Goal: Information Seeking & Learning: Learn about a topic

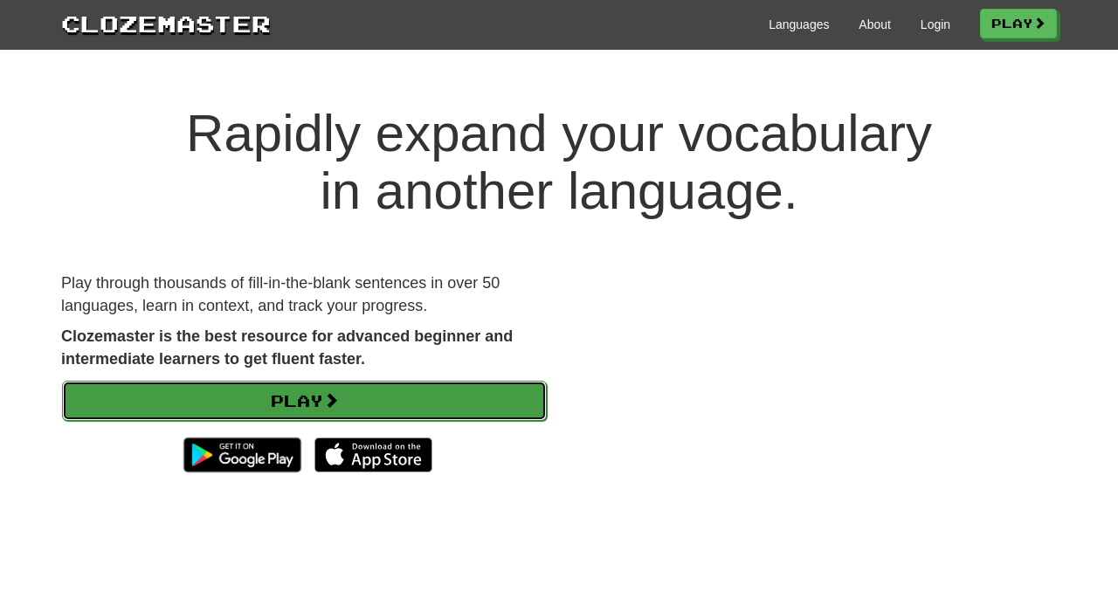
click at [220, 401] on link "Play" at bounding box center [304, 401] width 485 height 40
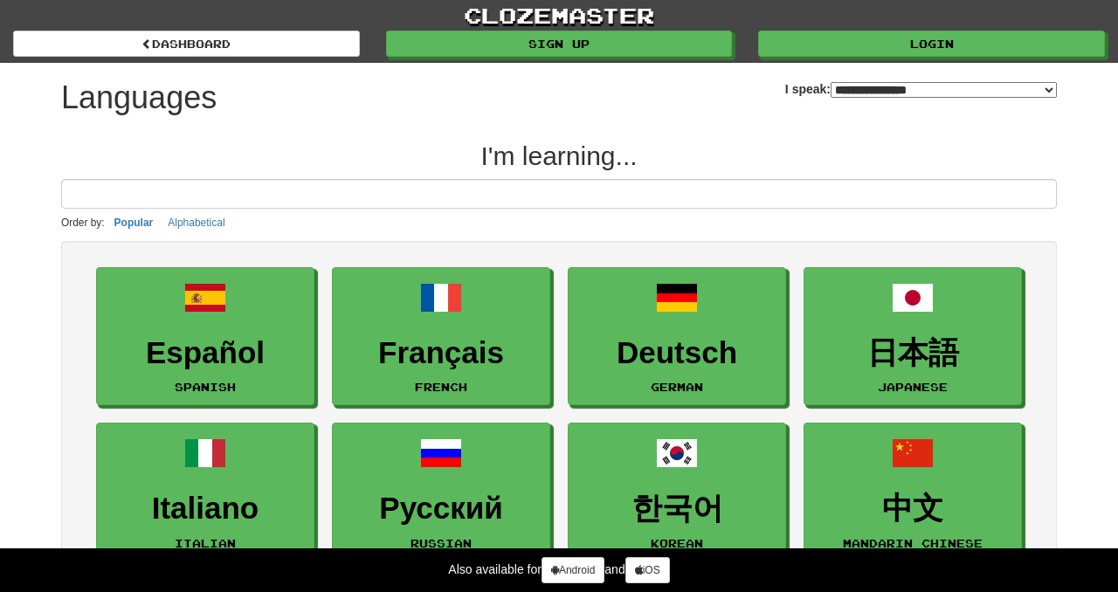
click at [906, 91] on select "**********" at bounding box center [944, 90] width 226 height 16
select select "**"
click at [831, 82] on select "**********" at bounding box center [944, 90] width 226 height 16
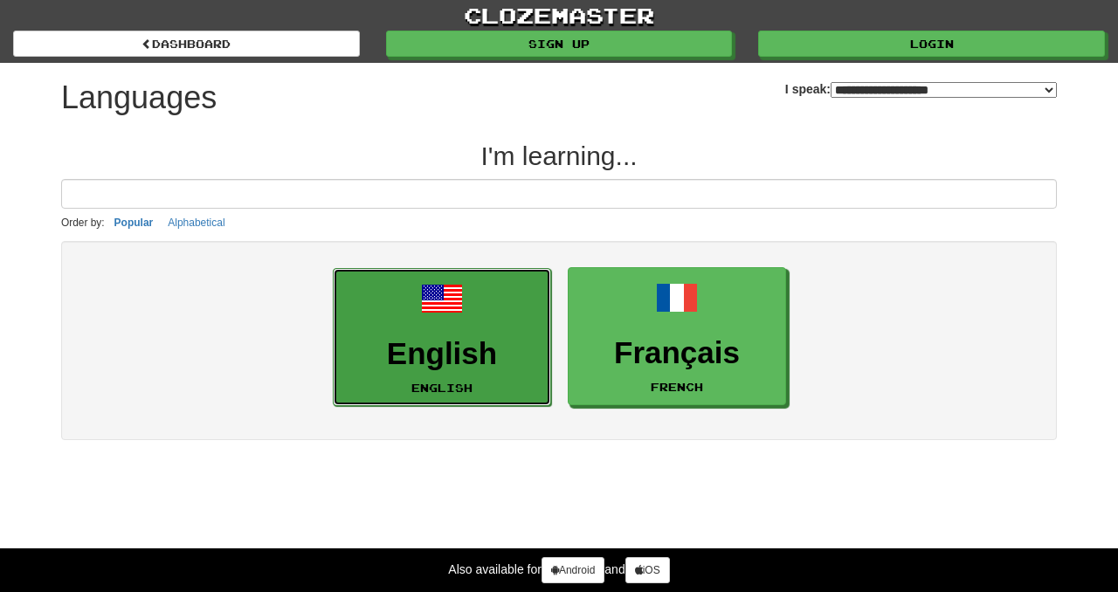
click at [470, 340] on h3 "English" at bounding box center [441, 354] width 199 height 34
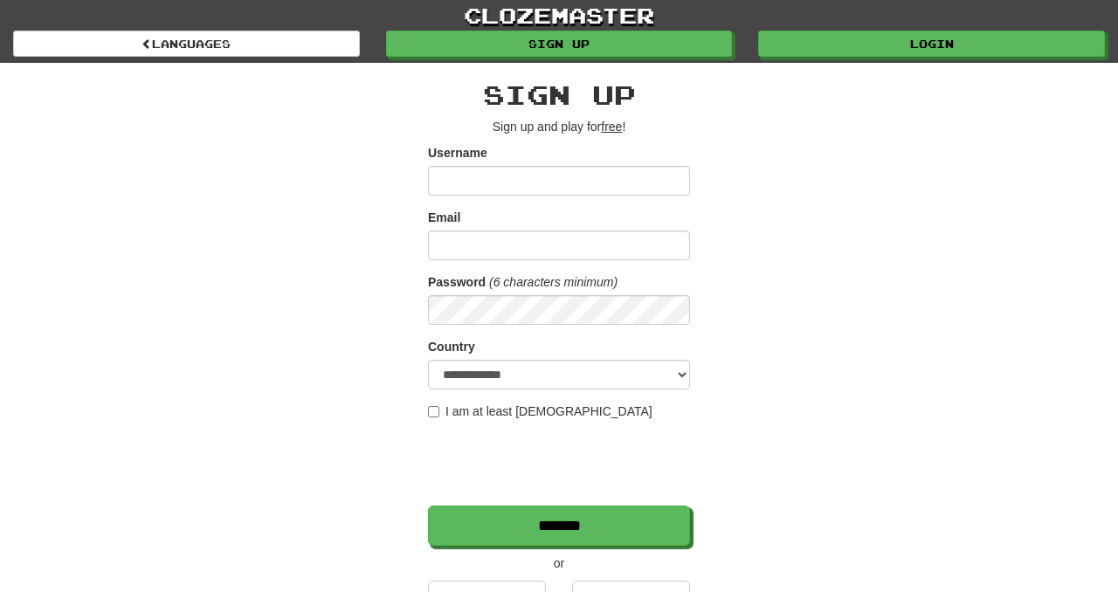
click at [494, 176] on input "Username" at bounding box center [559, 181] width 262 height 30
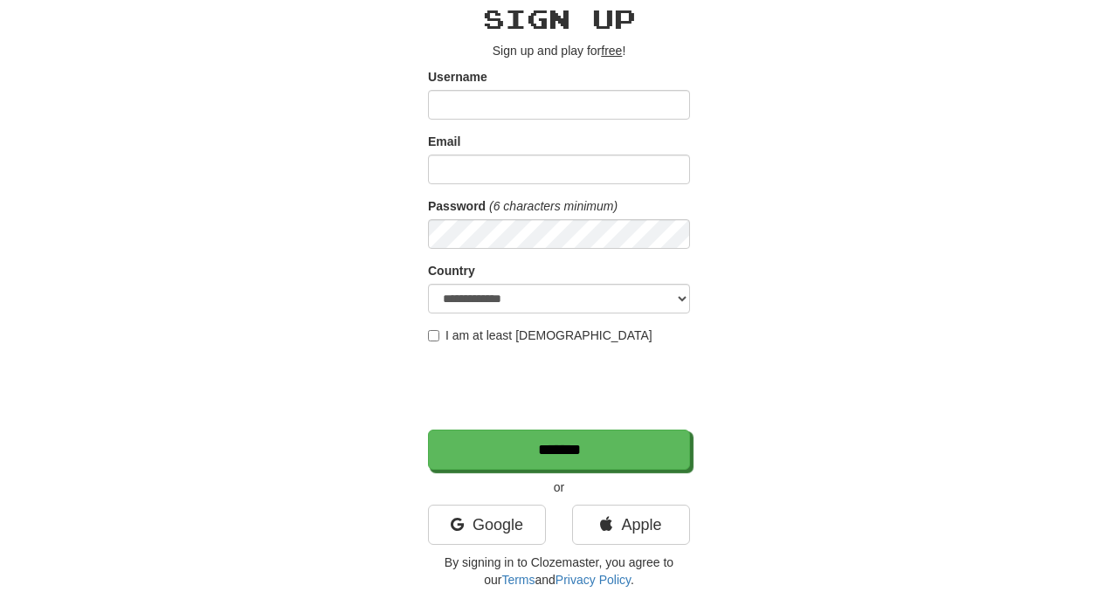
scroll to position [75, 0]
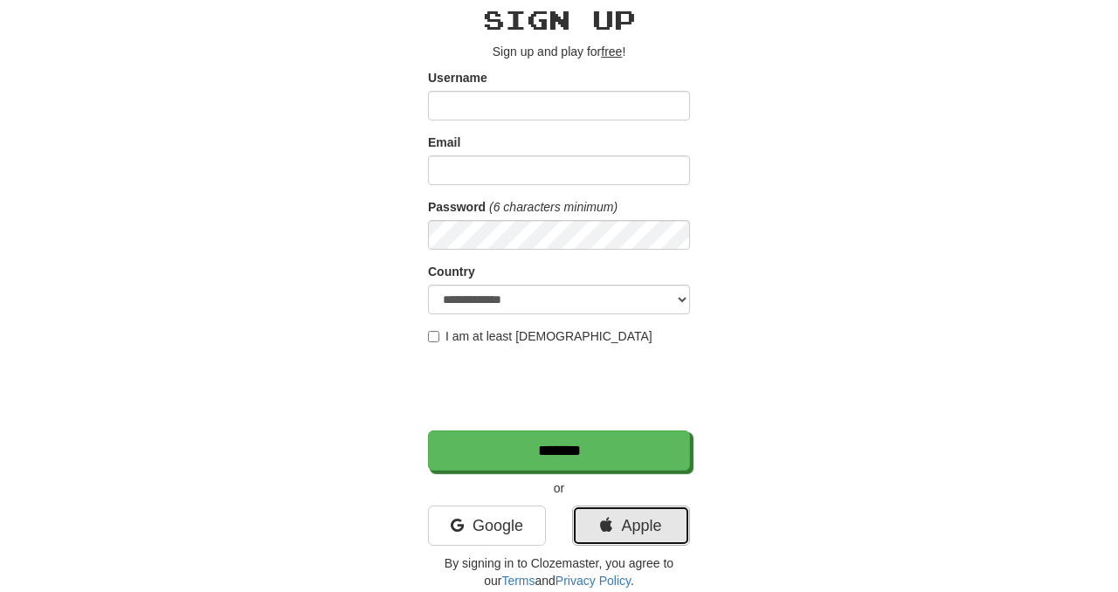
click at [623, 519] on link "Apple" at bounding box center [631, 526] width 118 height 40
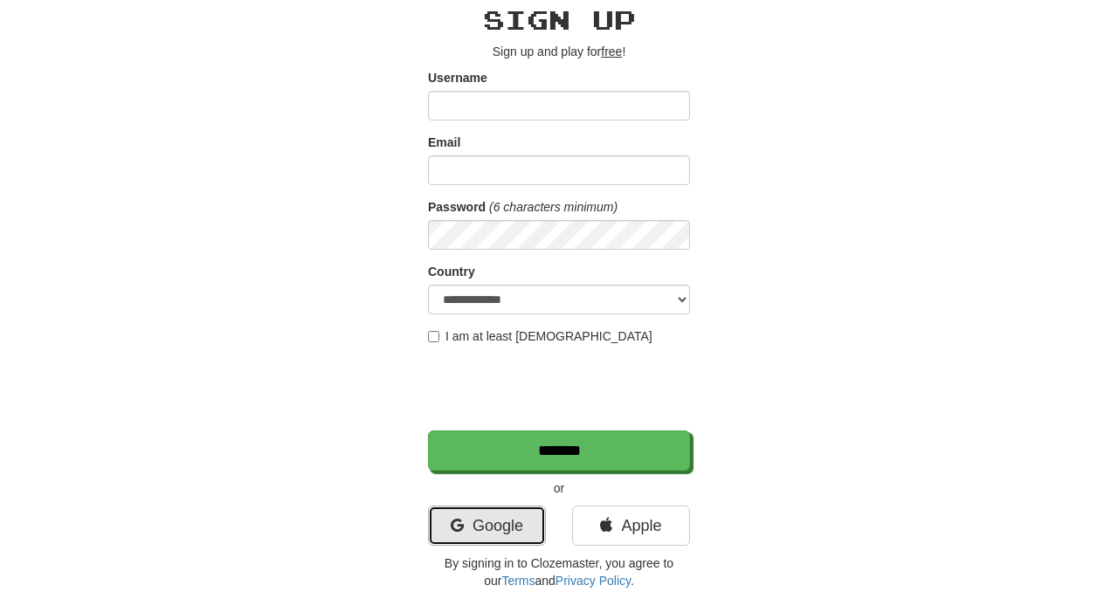
click at [515, 509] on link "Google" at bounding box center [487, 526] width 118 height 40
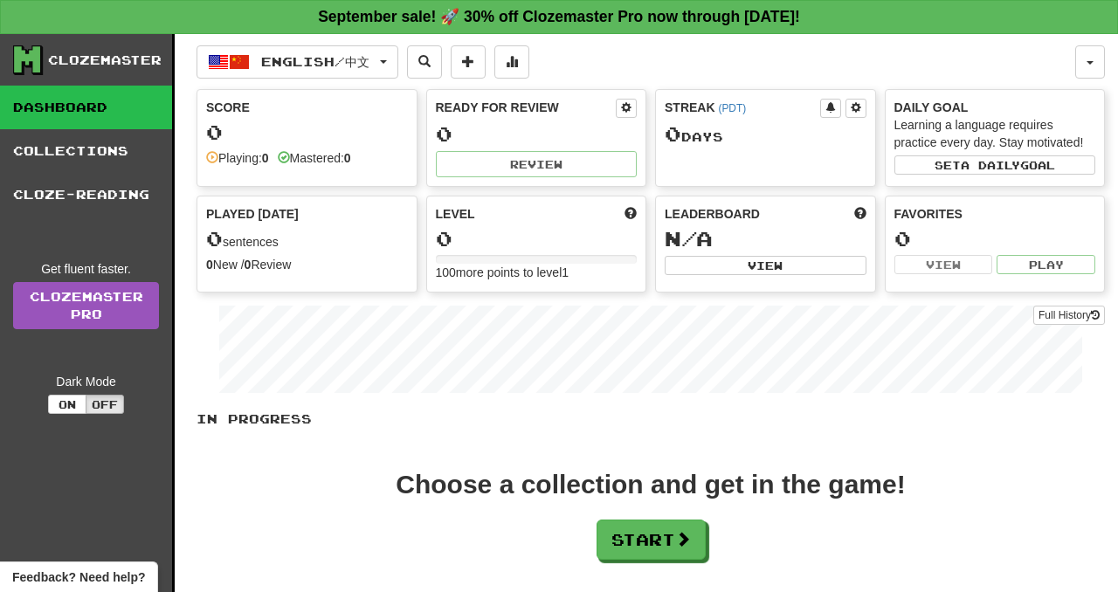
click at [647, 570] on div "In Progress Choose a collection and get in the game! Start Add Collection Reset…" at bounding box center [651, 527] width 909 height 233
click at [645, 543] on button "Start" at bounding box center [652, 541] width 109 height 40
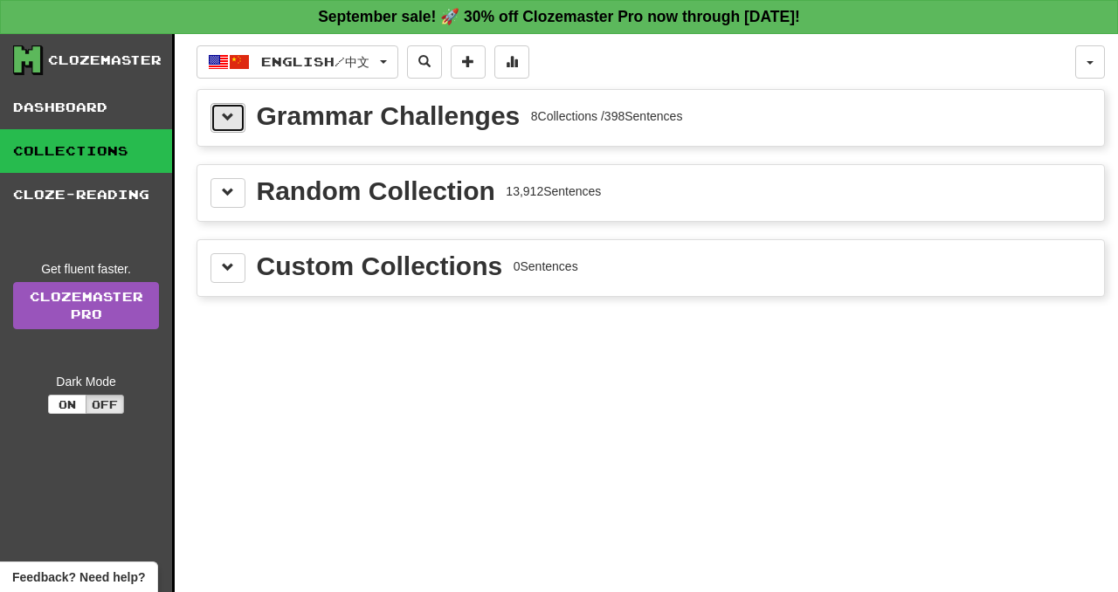
click at [222, 115] on span at bounding box center [228, 117] width 12 height 12
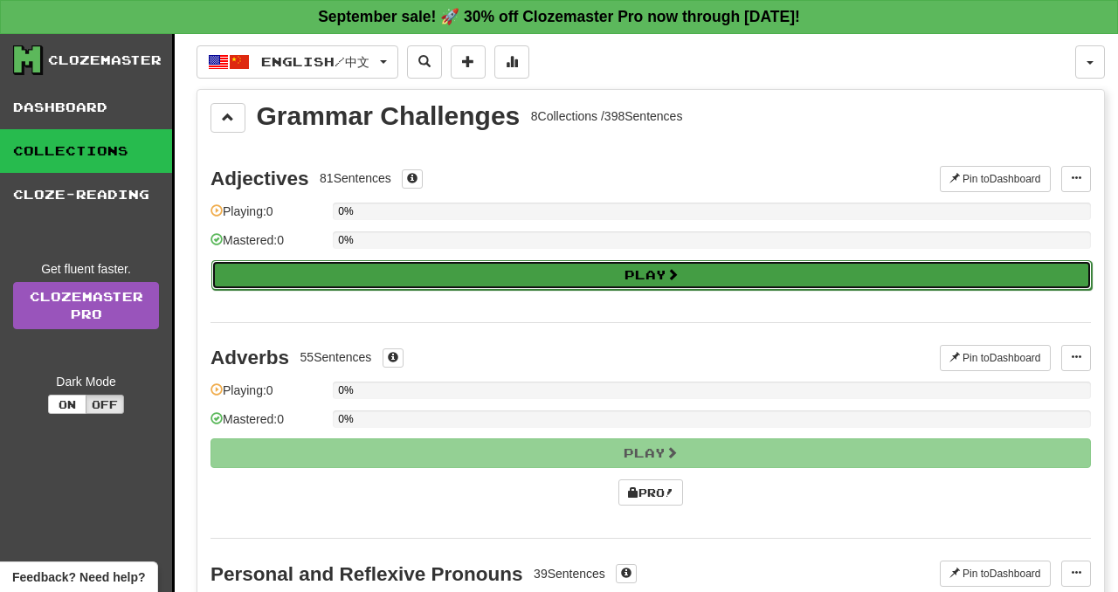
click at [271, 266] on button "Play" at bounding box center [651, 275] width 881 height 30
select select "**"
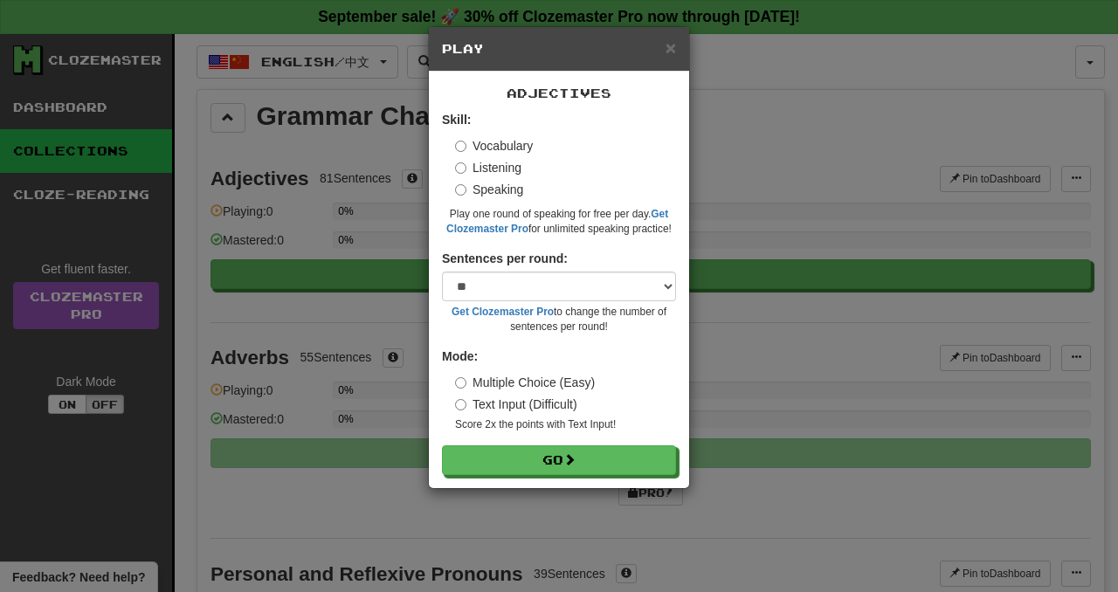
click at [487, 404] on label "Text Input (Difficult)" at bounding box center [516, 404] width 122 height 17
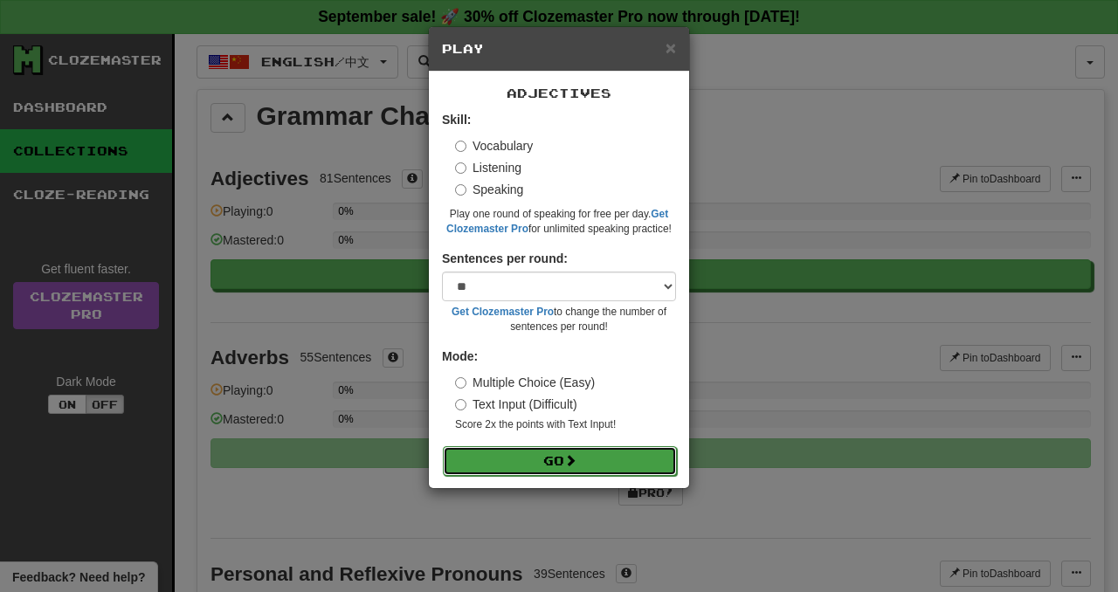
click at [519, 456] on button "Go" at bounding box center [560, 461] width 234 height 30
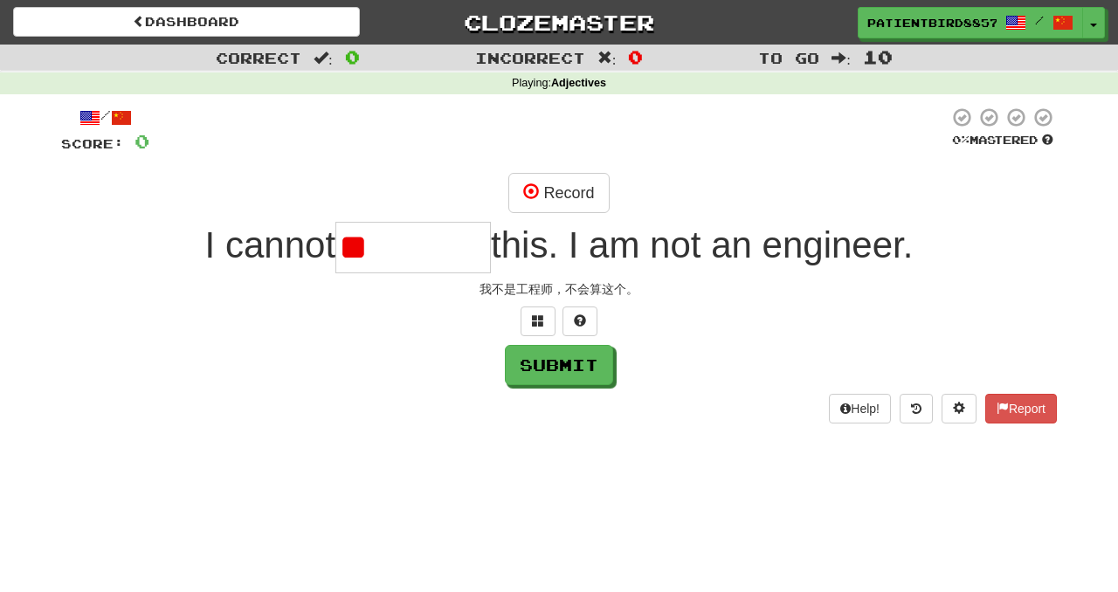
type input "*"
click at [533, 366] on button "Submit" at bounding box center [560, 366] width 108 height 40
type input "*********"
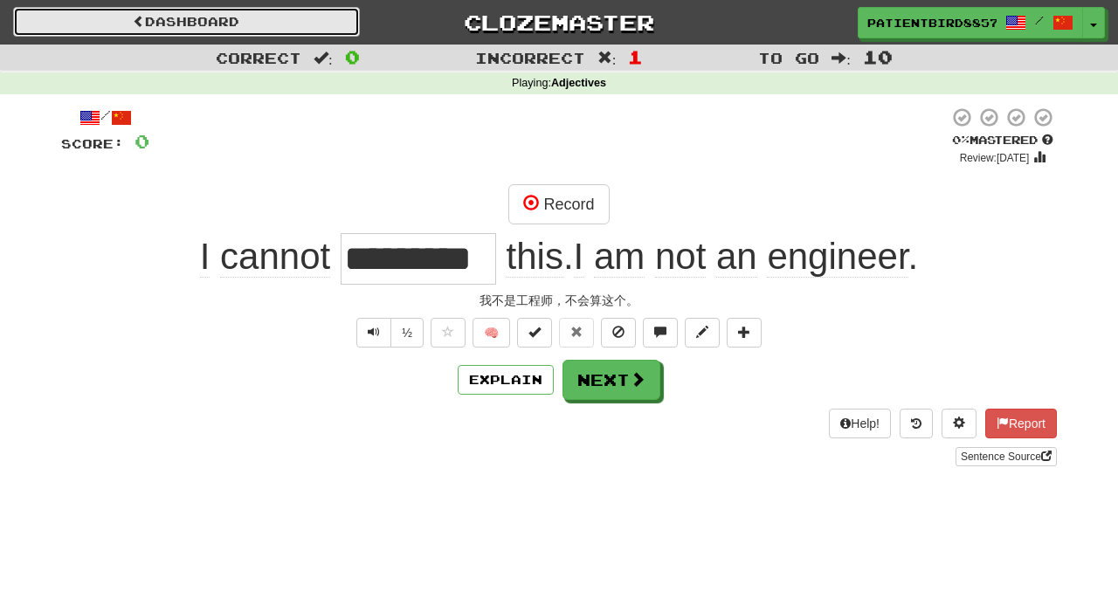
click at [166, 19] on link "Dashboard" at bounding box center [186, 22] width 347 height 30
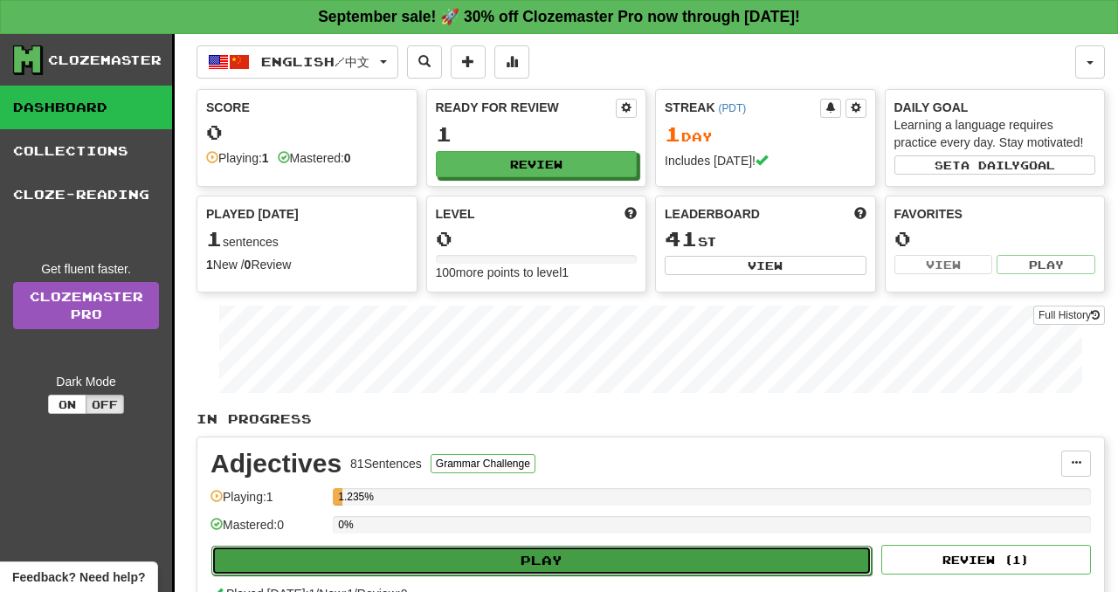
click at [475, 557] on button "Play" at bounding box center [541, 561] width 660 height 30
select select "**"
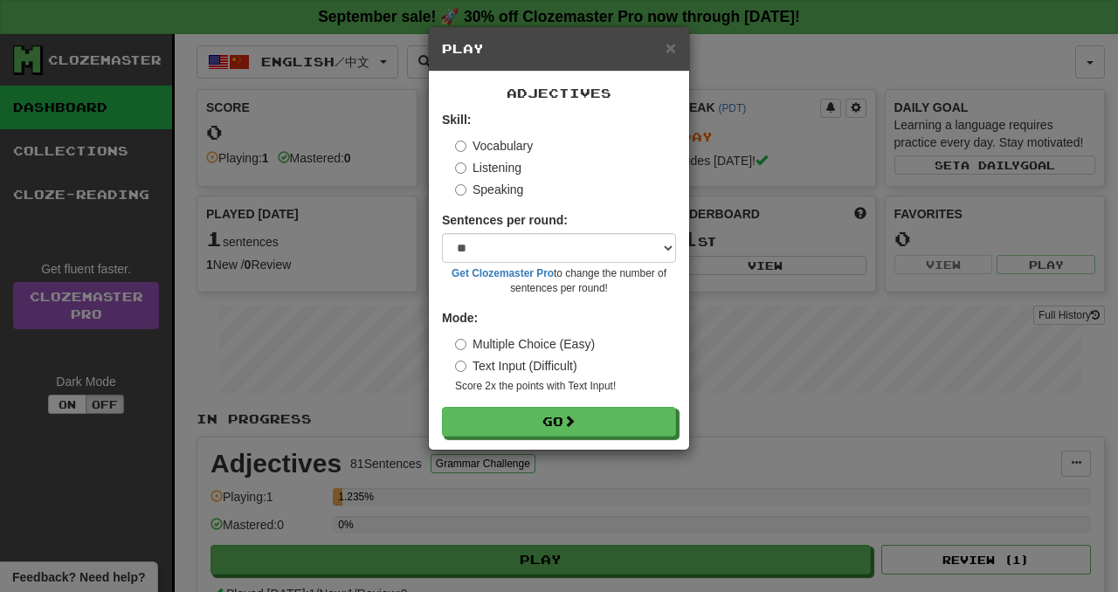
click at [483, 166] on label "Listening" at bounding box center [488, 167] width 66 height 17
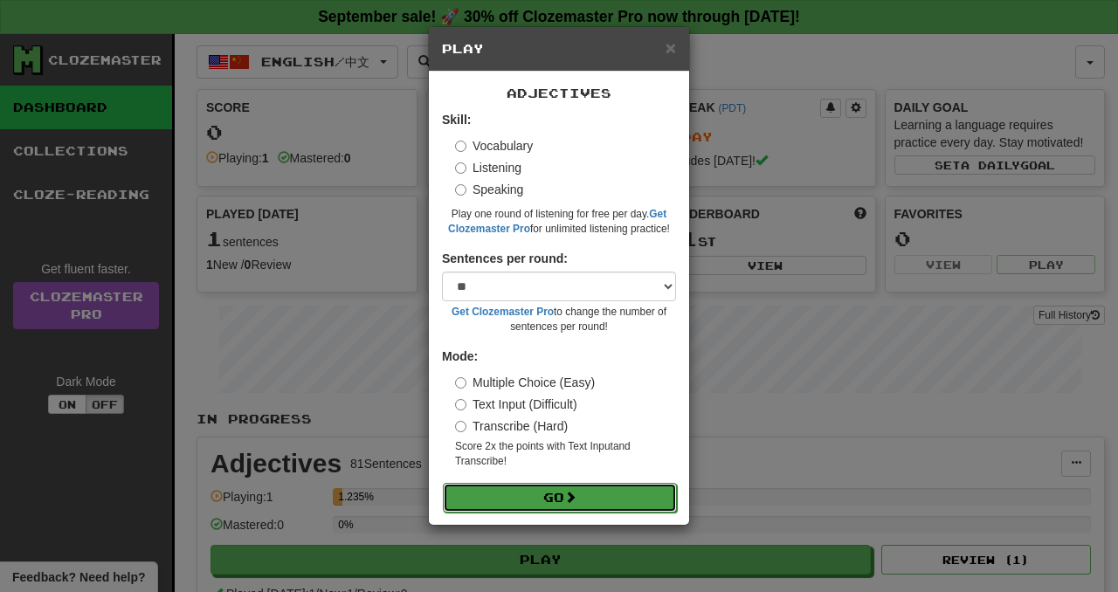
click at [514, 506] on button "Go" at bounding box center [560, 498] width 234 height 30
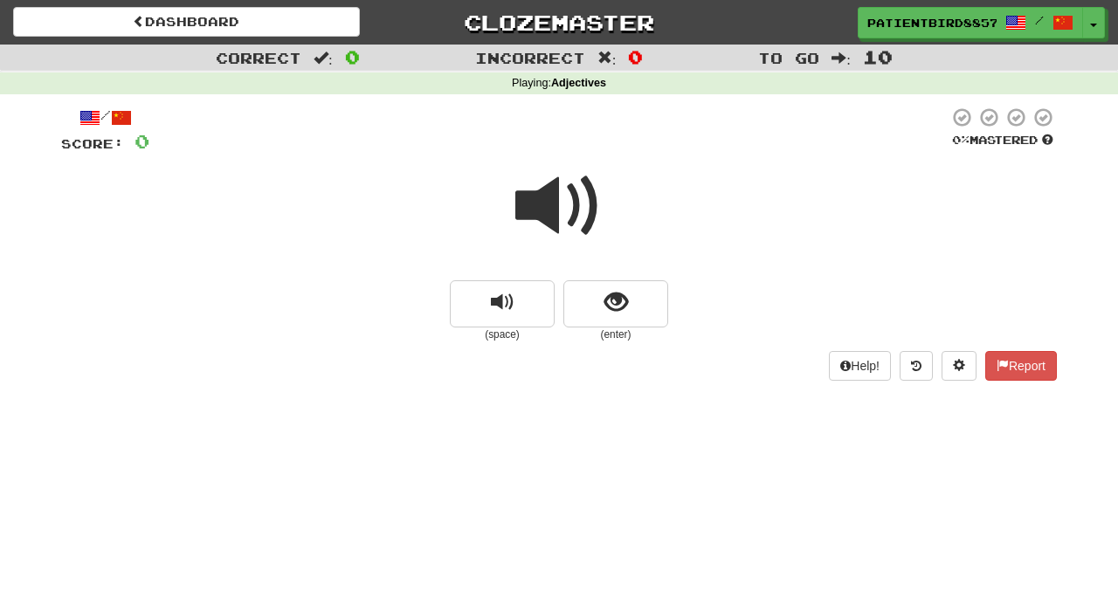
click at [546, 203] on span at bounding box center [558, 205] width 87 height 87
click at [605, 294] on span "show sentence" at bounding box center [617, 303] width 24 height 24
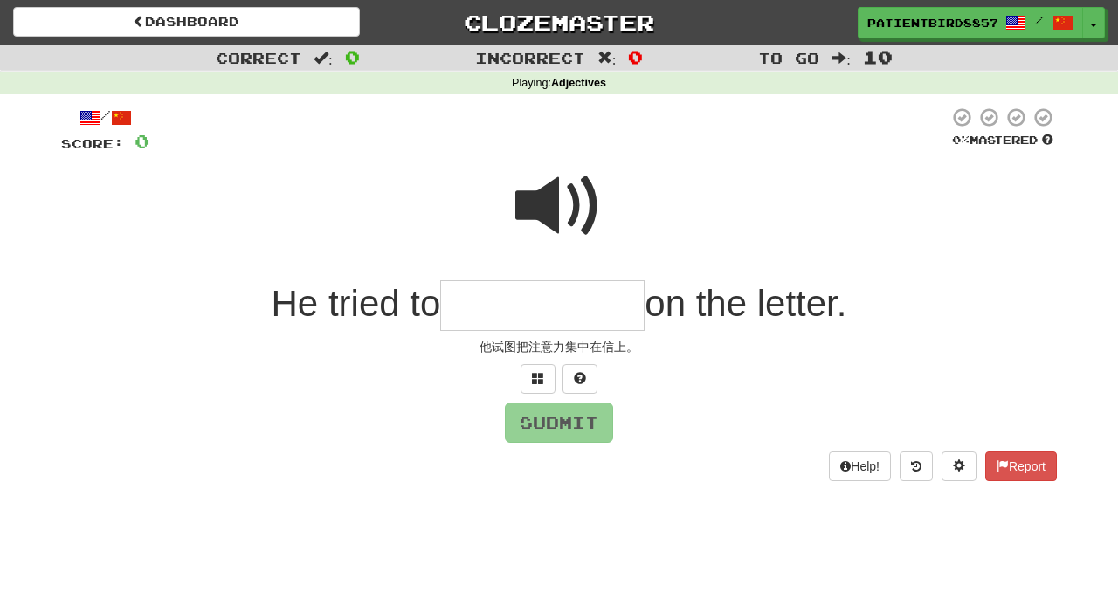
click at [568, 313] on input "text" at bounding box center [542, 306] width 204 height 52
click at [554, 208] on span at bounding box center [558, 205] width 87 height 87
click at [553, 204] on span at bounding box center [558, 205] width 87 height 87
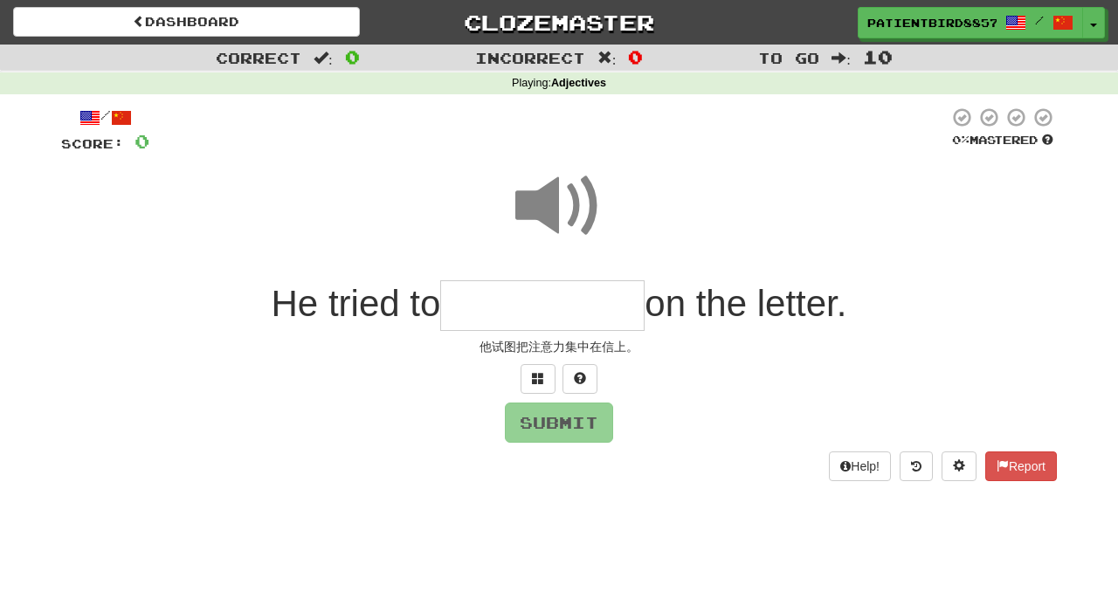
click at [551, 314] on input "text" at bounding box center [542, 306] width 204 height 52
click at [541, 225] on span at bounding box center [558, 205] width 87 height 87
click at [545, 314] on input "text" at bounding box center [542, 306] width 204 height 52
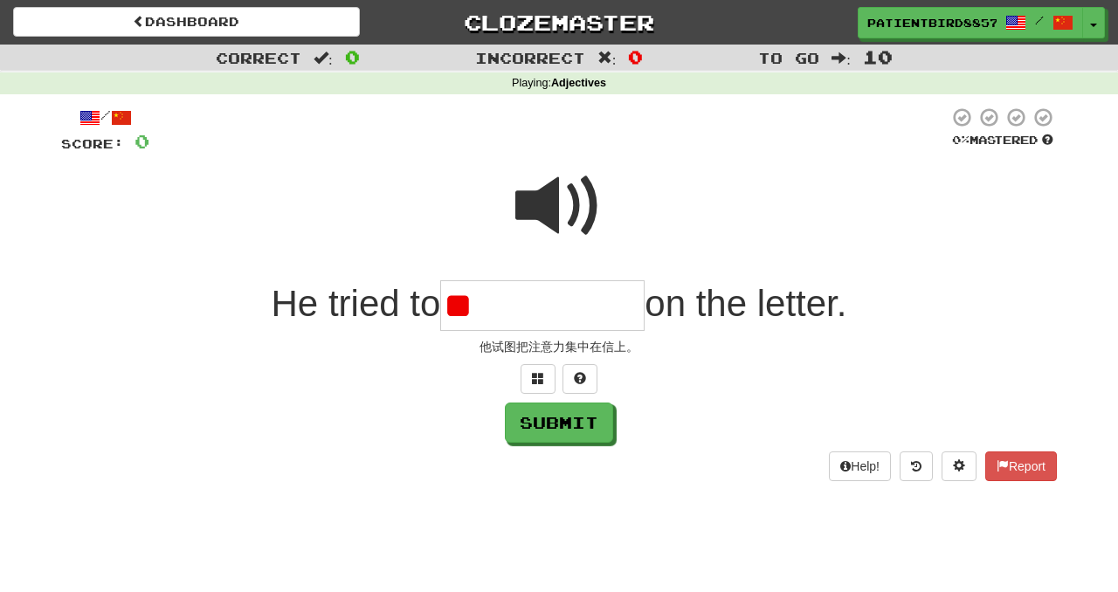
type input "*"
click at [553, 211] on span at bounding box center [558, 205] width 87 height 87
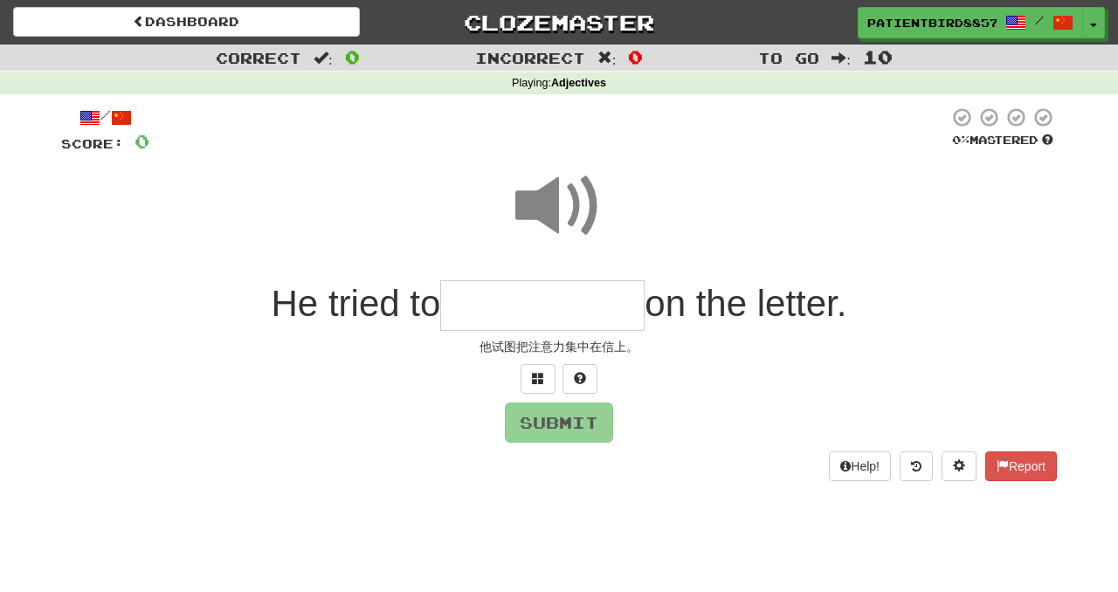
click at [526, 329] on input "text" at bounding box center [542, 306] width 204 height 52
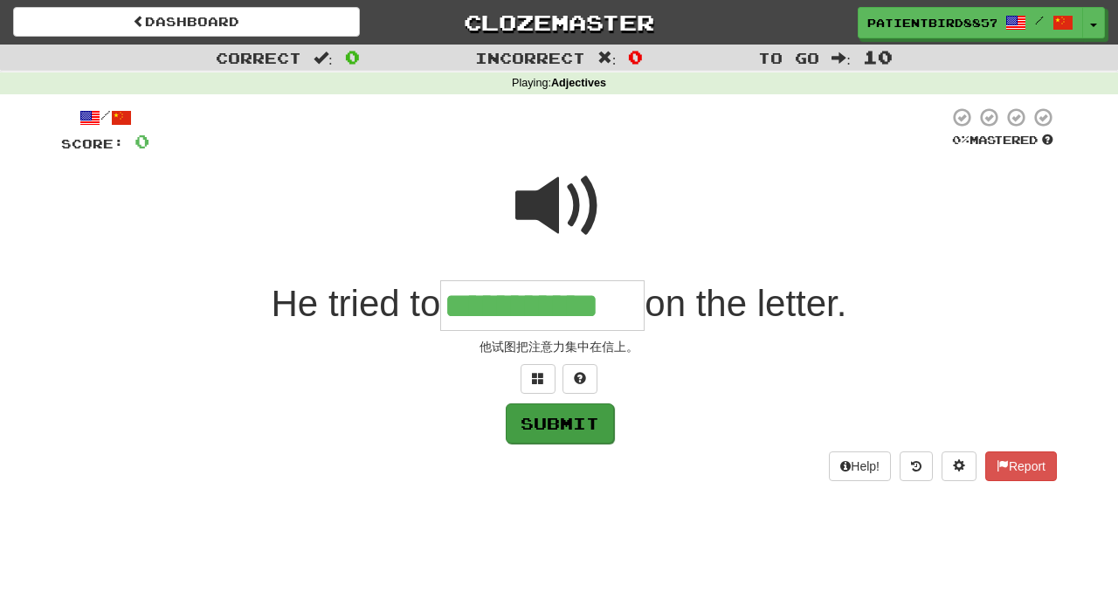
type input "**********"
click at [536, 429] on button "Submit" at bounding box center [560, 424] width 108 height 40
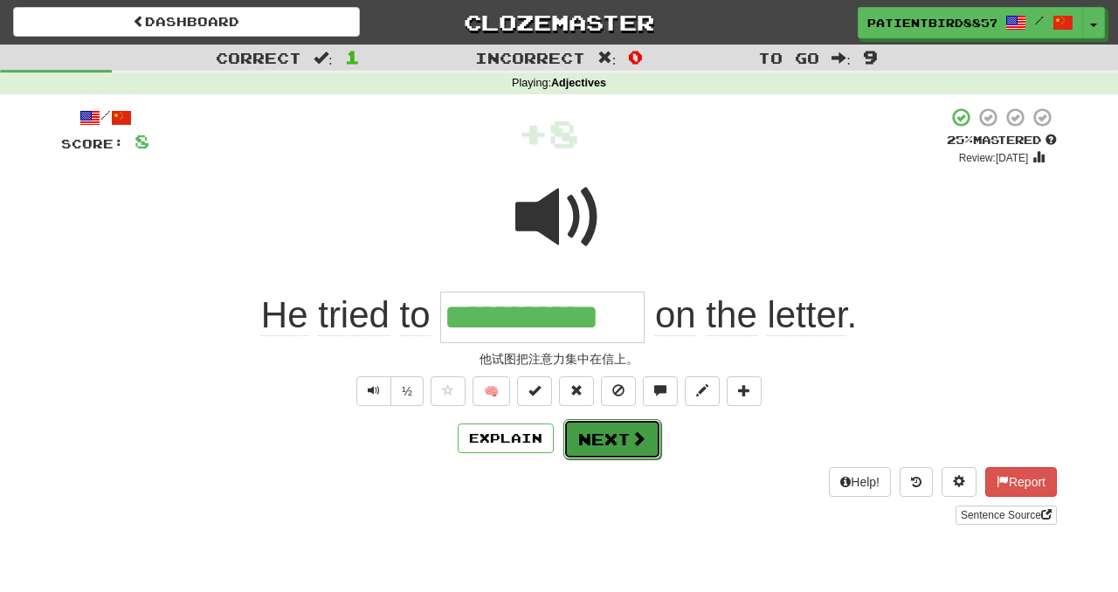
click at [595, 439] on button "Next" at bounding box center [612, 439] width 98 height 40
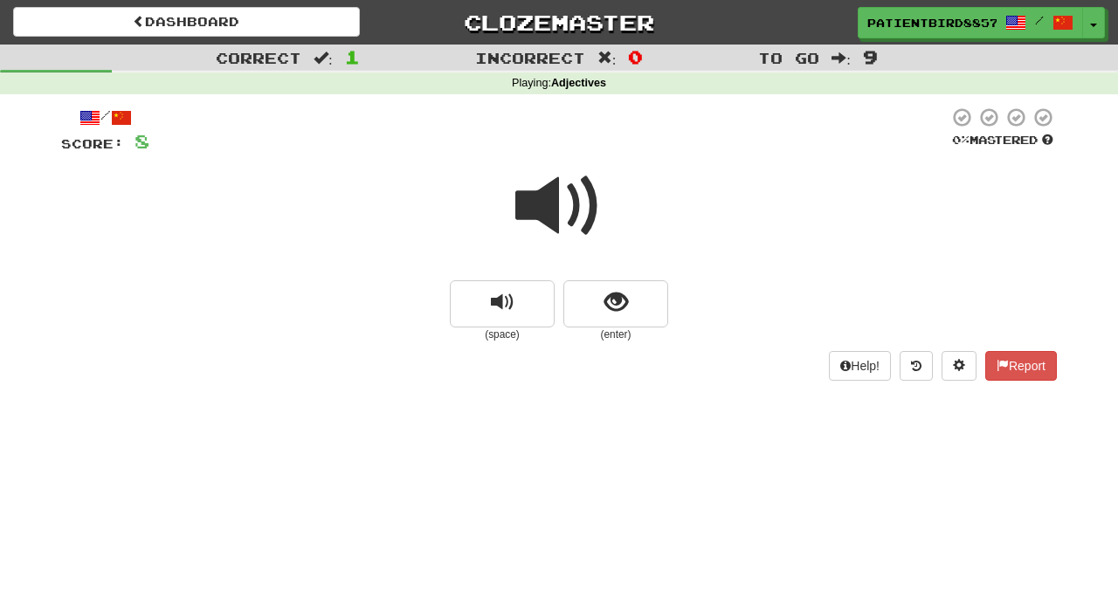
click at [545, 209] on span at bounding box center [558, 205] width 87 height 87
click at [548, 208] on span at bounding box center [558, 205] width 87 height 87
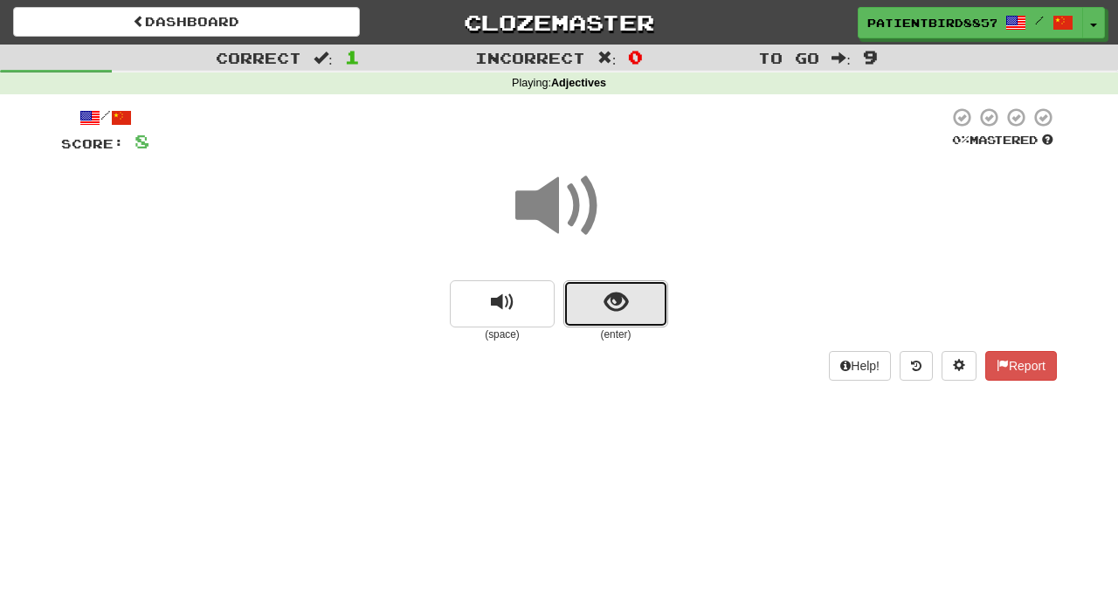
click at [607, 308] on span "show sentence" at bounding box center [617, 303] width 24 height 24
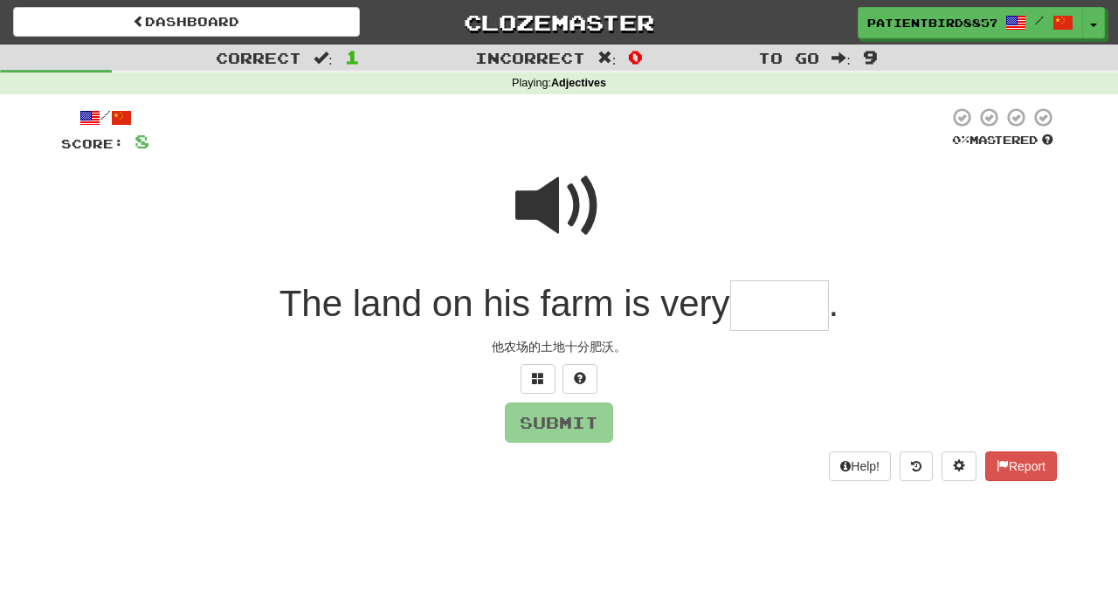
click at [568, 201] on span at bounding box center [558, 205] width 87 height 87
click at [780, 303] on input "text" at bounding box center [779, 306] width 99 height 52
type input "*"
click at [574, 218] on span at bounding box center [558, 205] width 87 height 87
click at [784, 325] on input "***" at bounding box center [779, 306] width 99 height 52
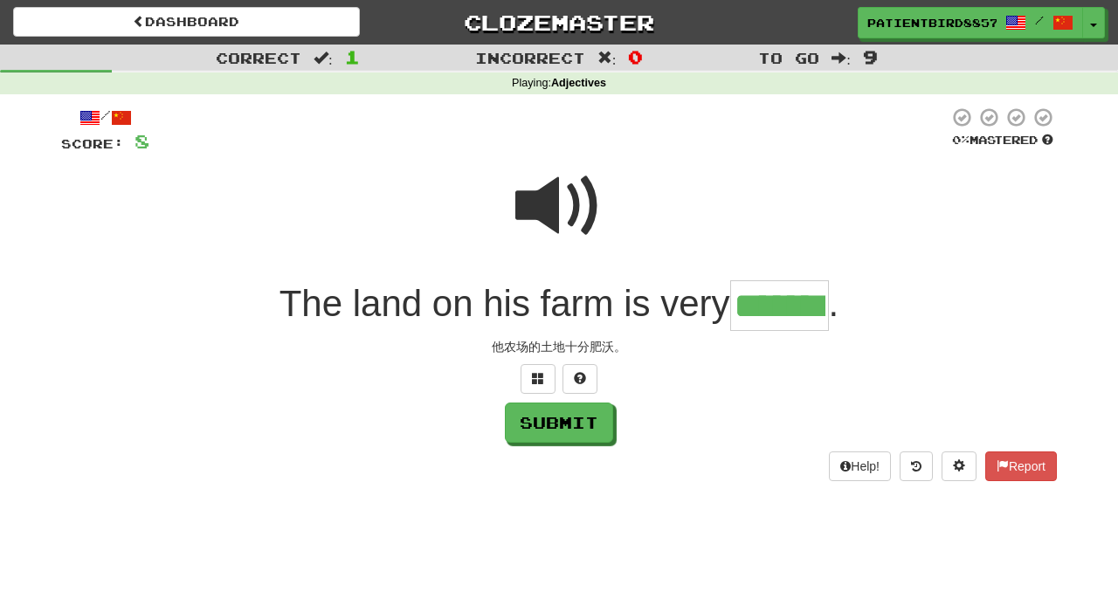
type input "*******"
click at [570, 185] on span at bounding box center [558, 205] width 87 height 87
click at [527, 442] on div "/ Score: 8 0 % Mastered The land on his farm is very ******* . 他农场的土地十分肥沃。 Subm…" at bounding box center [559, 294] width 996 height 375
click at [527, 440] on button "Submit" at bounding box center [560, 424] width 108 height 40
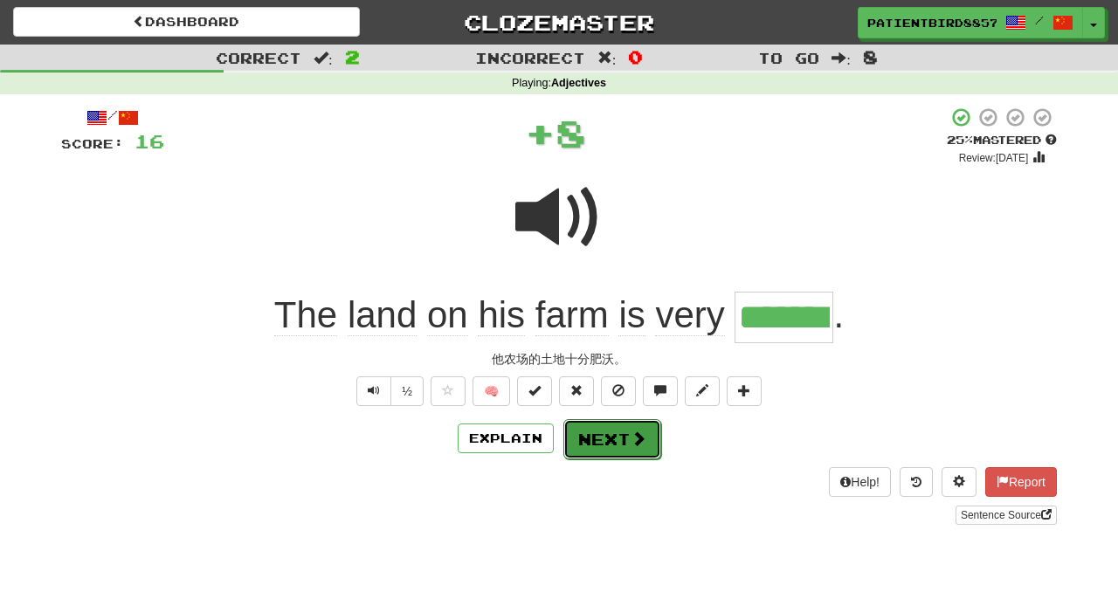
click at [596, 452] on button "Next" at bounding box center [612, 439] width 98 height 40
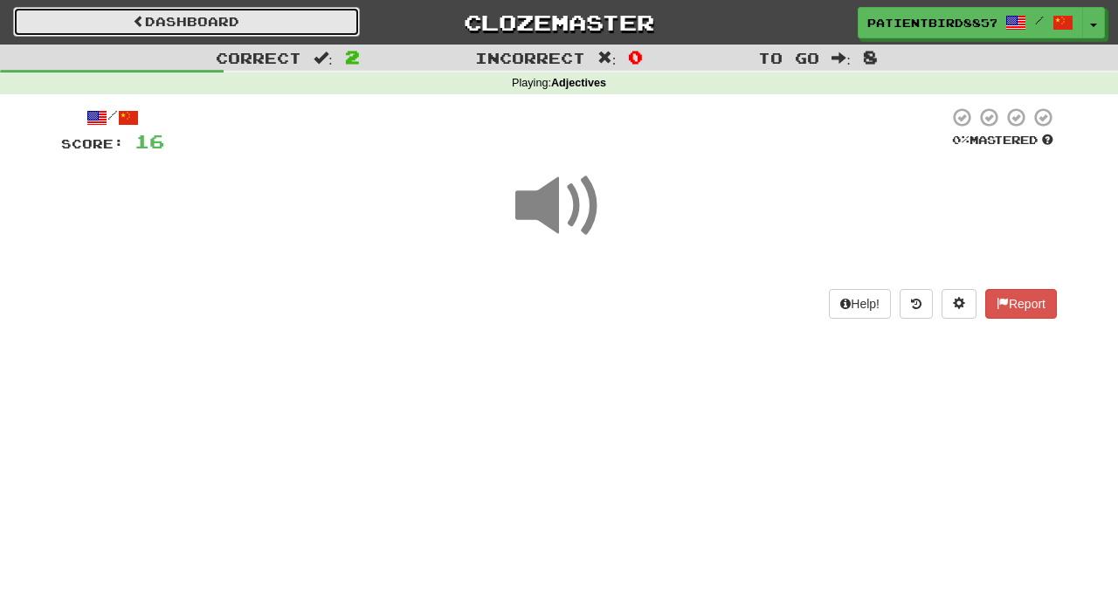
click at [191, 12] on link "Dashboard" at bounding box center [186, 22] width 347 height 30
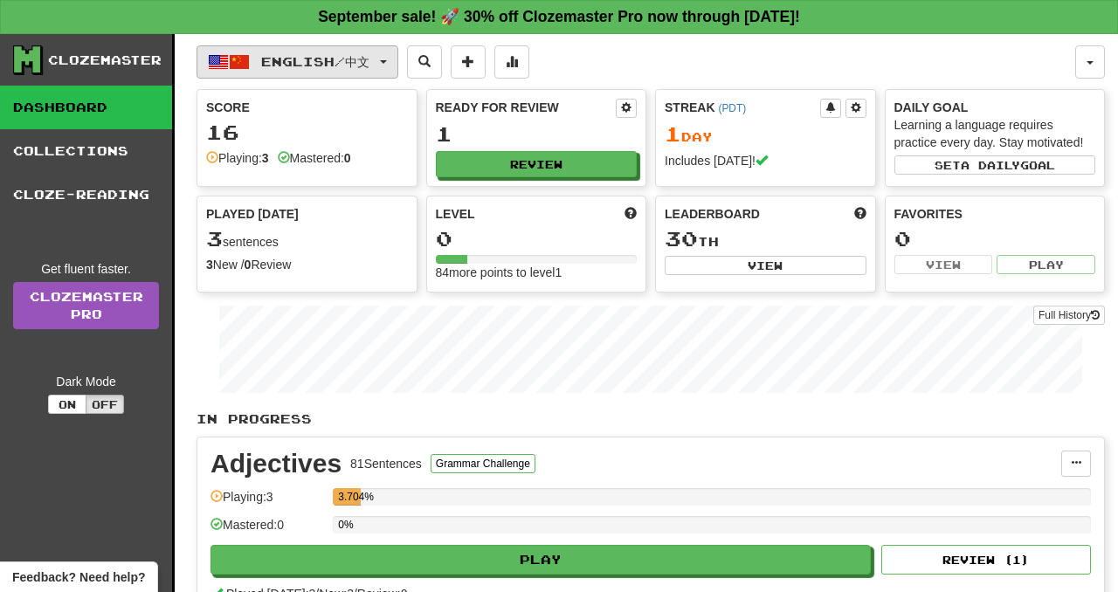
click at [396, 65] on button "English / 中文" at bounding box center [298, 61] width 202 height 33
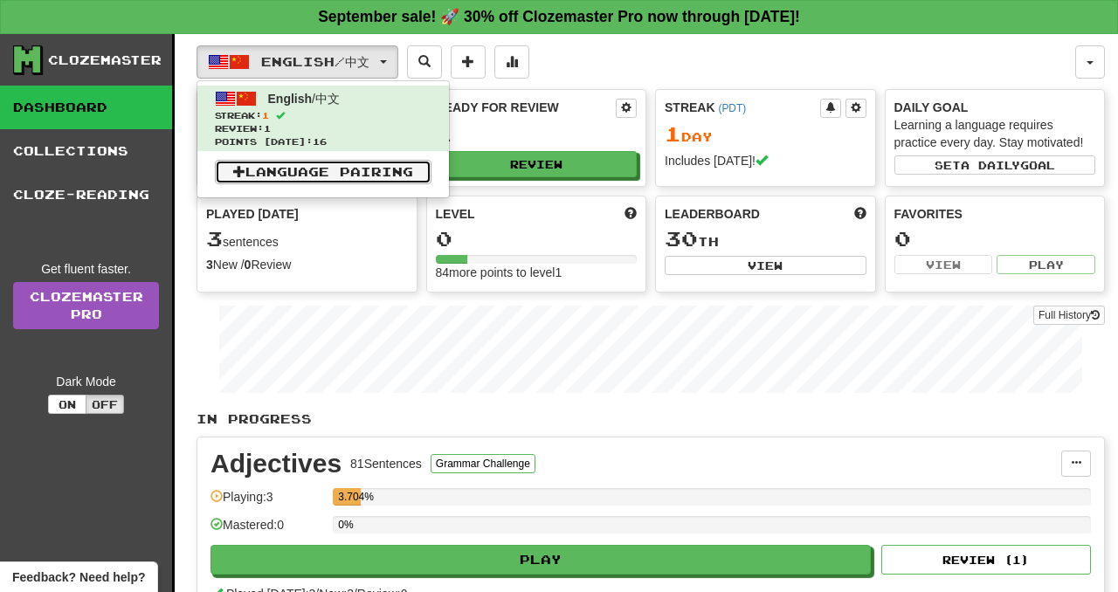
click at [372, 171] on link "Language Pairing" at bounding box center [323, 172] width 217 height 24
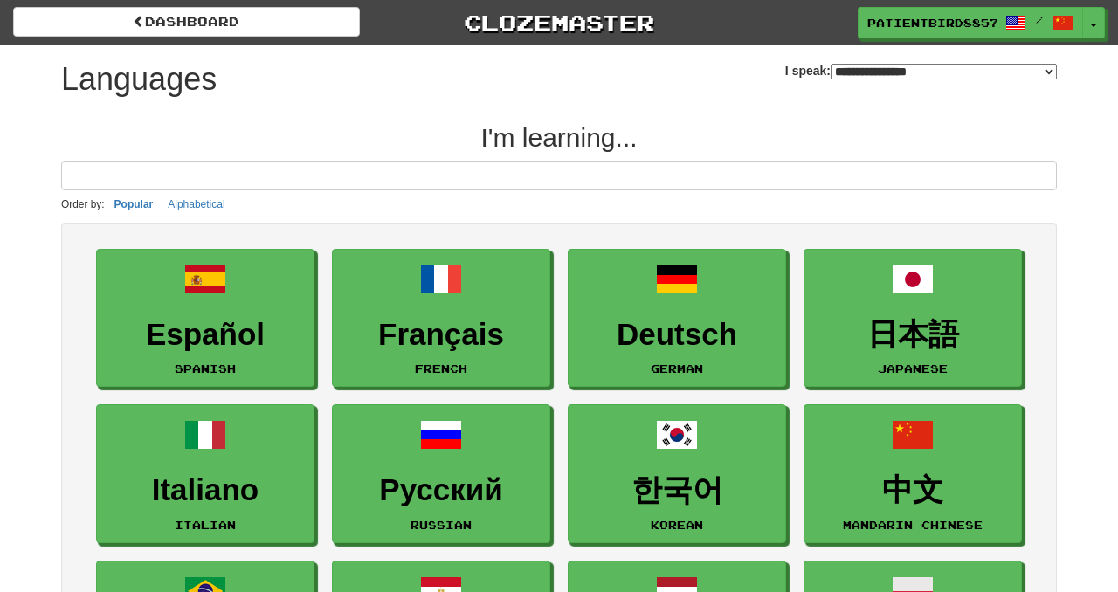
click at [831, 64] on select "**********" at bounding box center [944, 72] width 226 height 16
select select "*******"
click at [831, 64] on select "**********" at bounding box center [944, 72] width 226 height 16
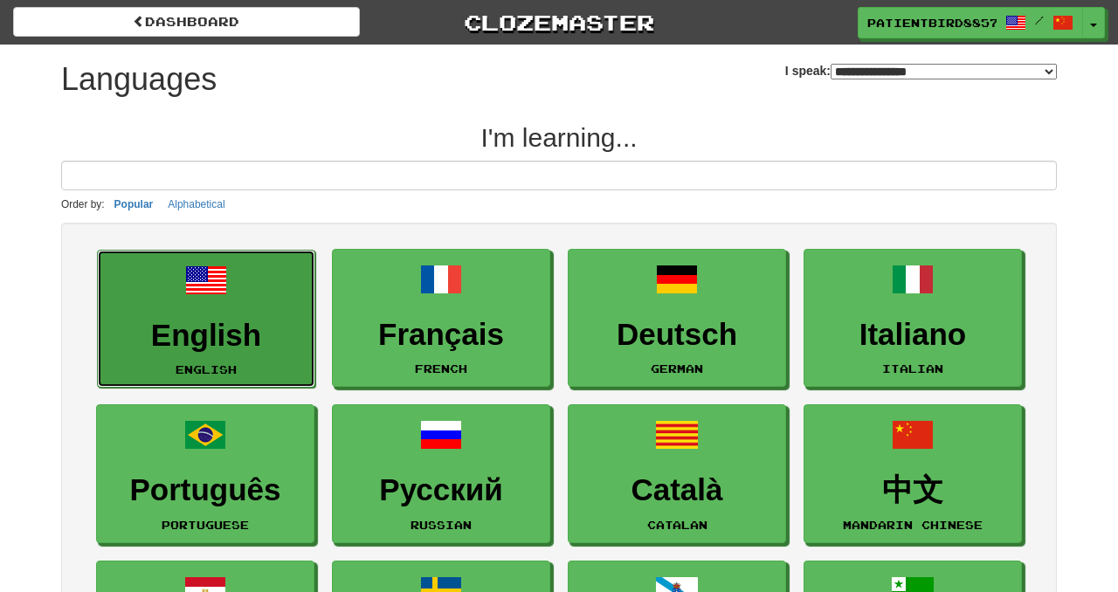
click at [285, 317] on link "English English" at bounding box center [206, 319] width 218 height 139
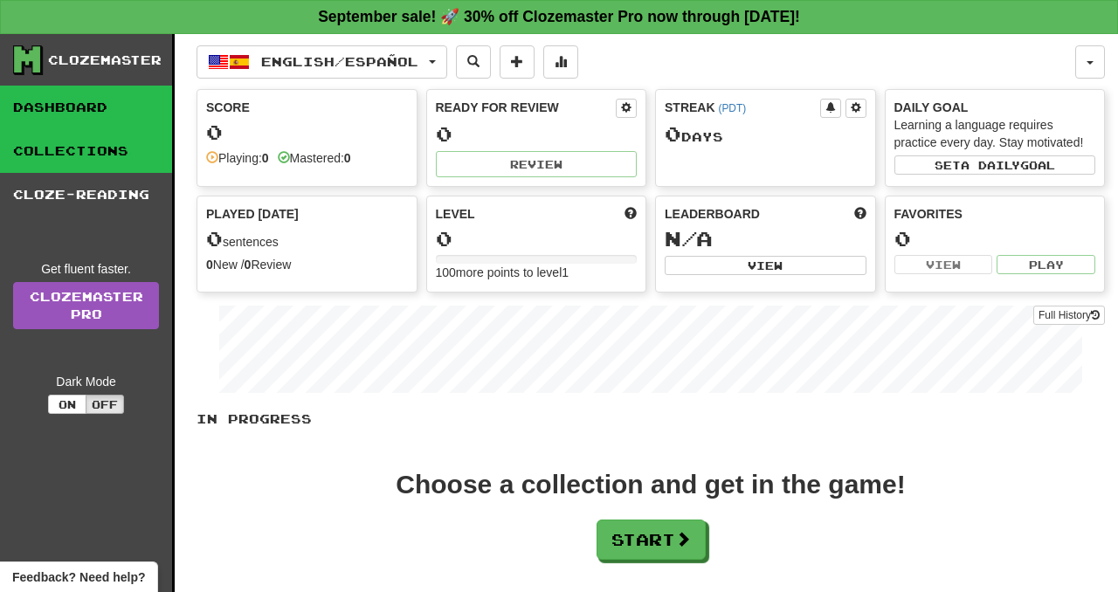
click at [151, 149] on link "Collections" at bounding box center [86, 151] width 172 height 44
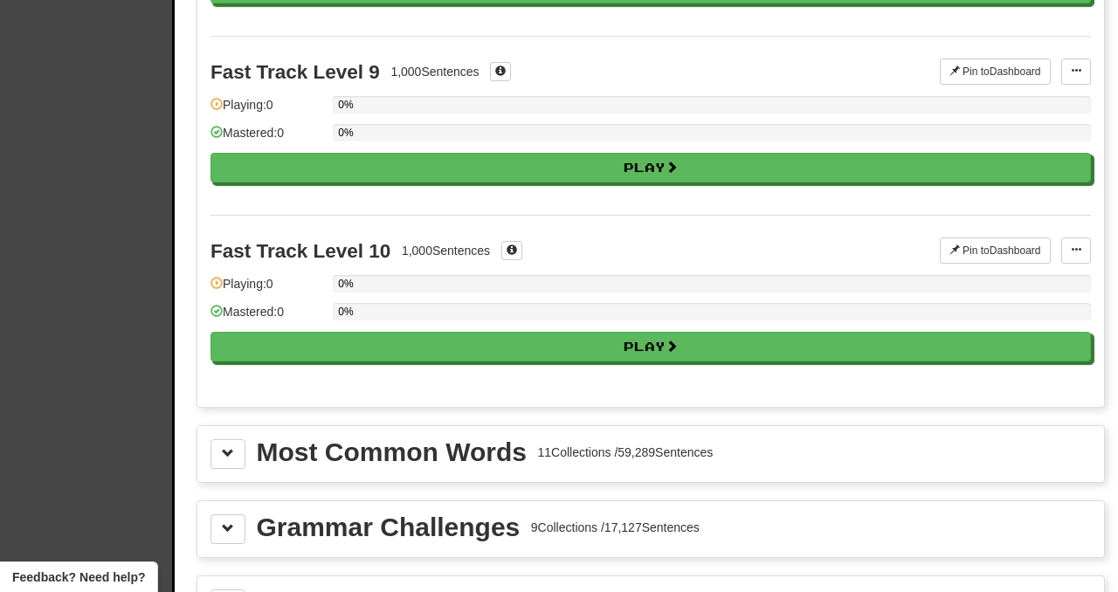
scroll to position [1865, 0]
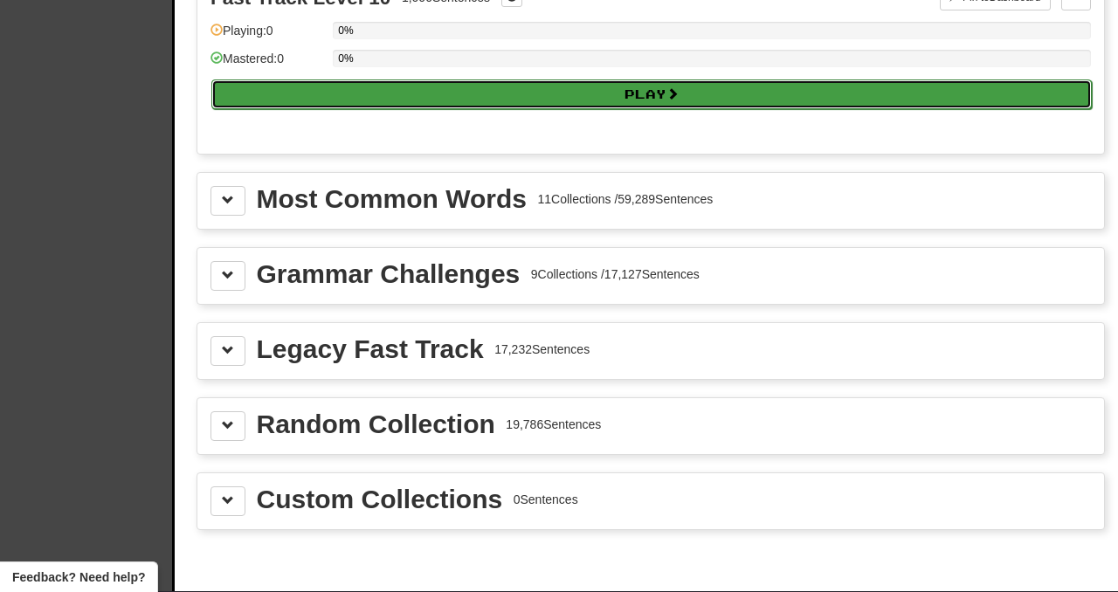
click at [448, 96] on button "Play" at bounding box center [651, 95] width 881 height 30
select select "**"
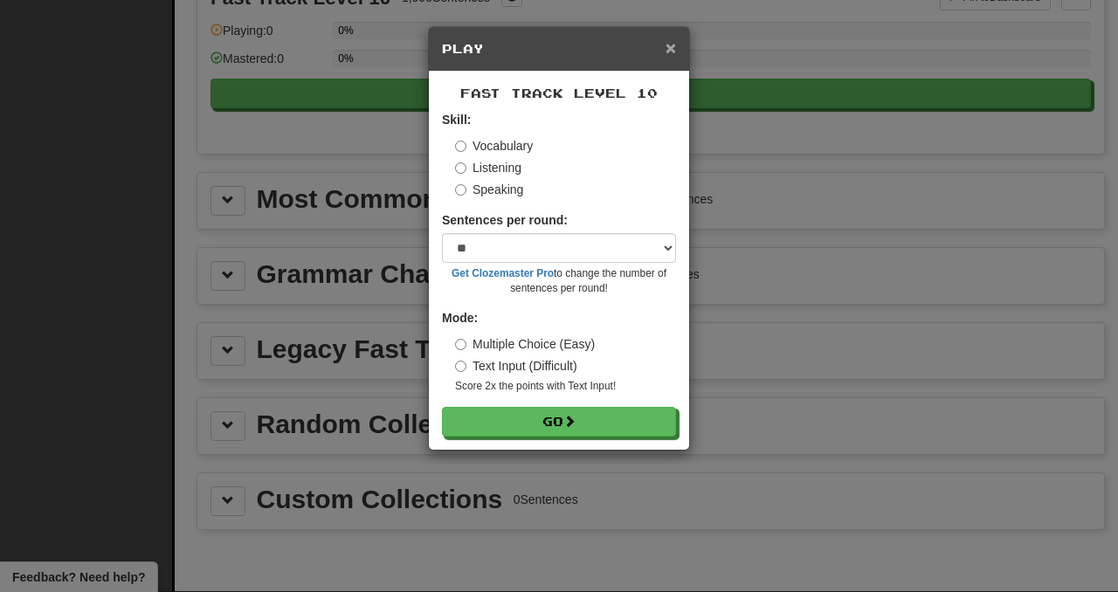
click at [667, 45] on span "×" at bounding box center [671, 48] width 10 height 20
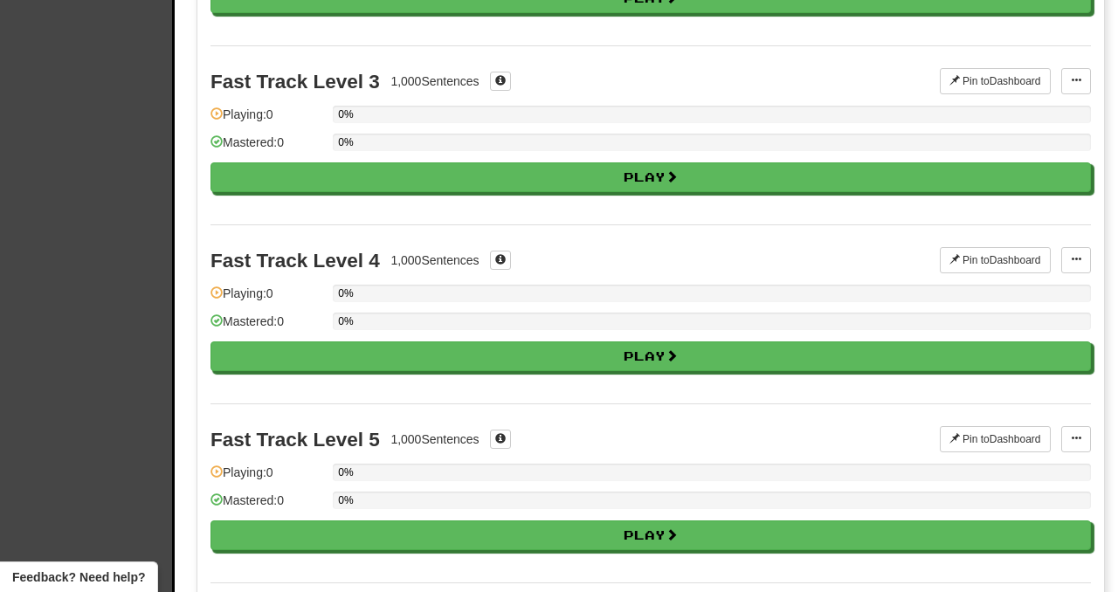
scroll to position [0, 0]
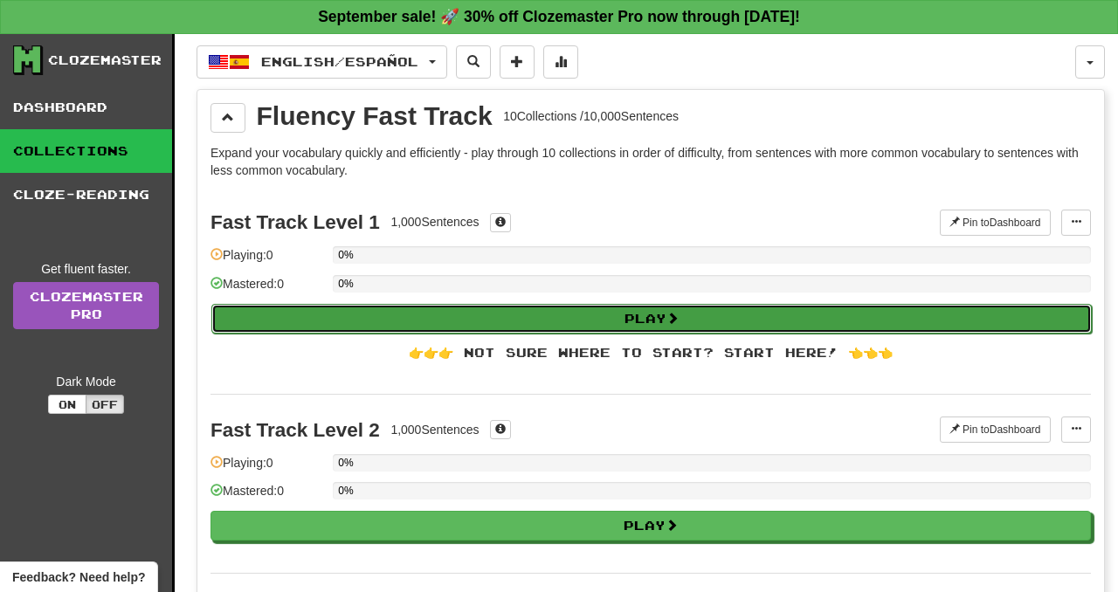
click at [589, 319] on button "Play" at bounding box center [651, 319] width 881 height 30
select select "**"
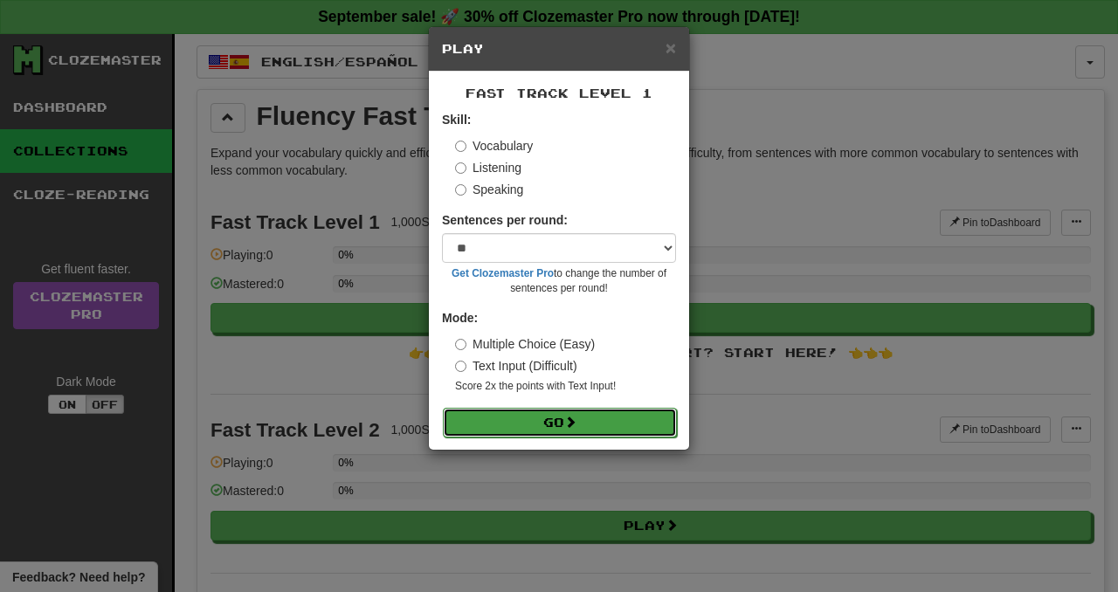
click at [538, 414] on button "Go" at bounding box center [560, 423] width 234 height 30
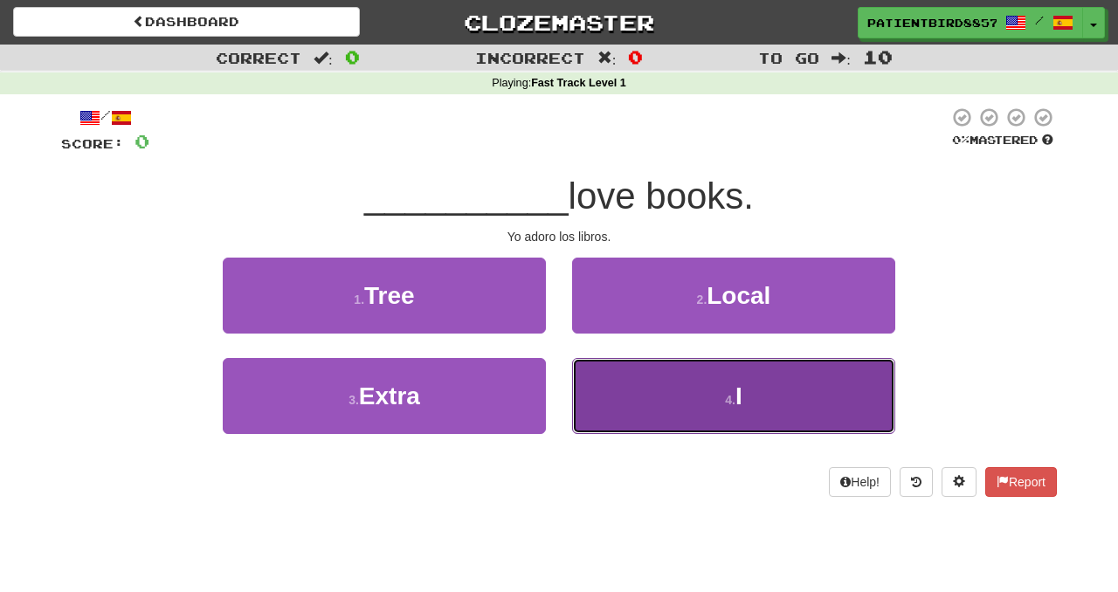
click at [655, 395] on button "4 . I" at bounding box center [733, 396] width 323 height 76
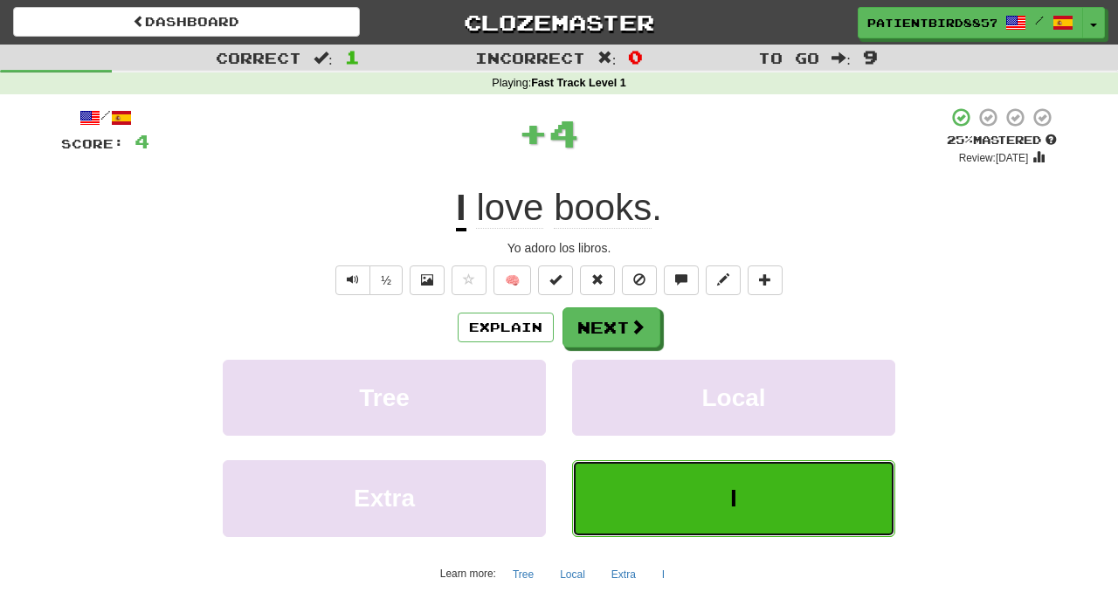
click at [783, 493] on button "I" at bounding box center [733, 498] width 323 height 76
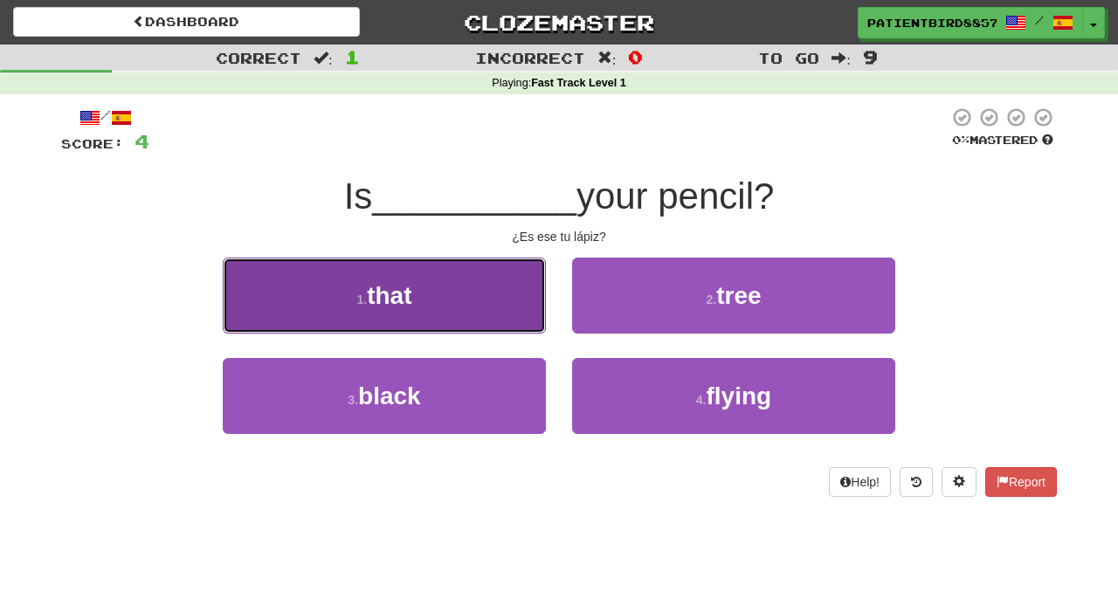
click at [490, 325] on button "1 . that" at bounding box center [384, 296] width 323 height 76
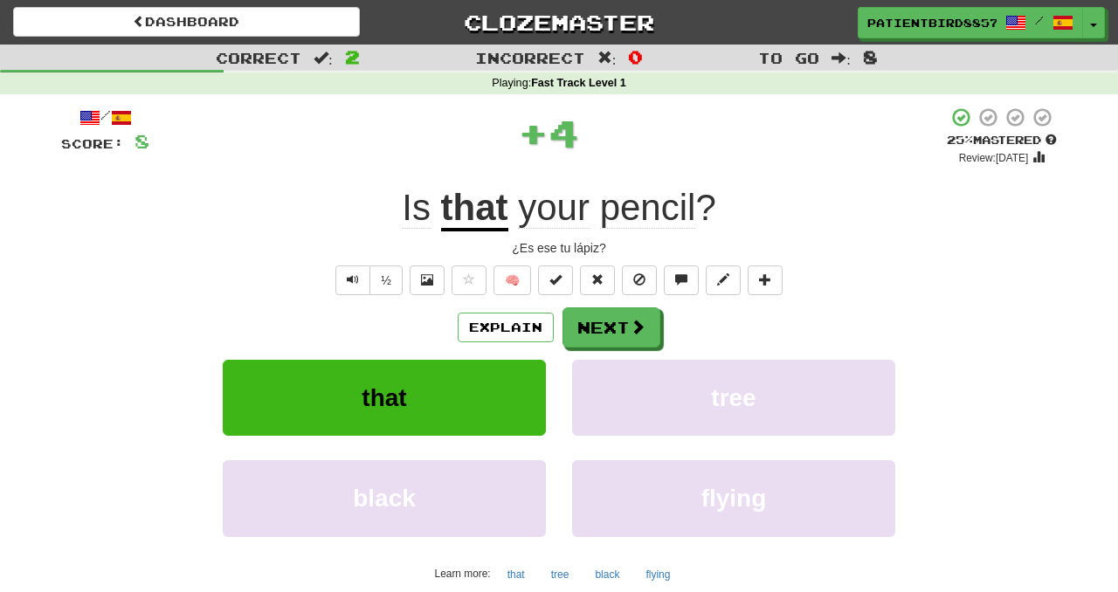
click at [555, 381] on div "that" at bounding box center [384, 410] width 349 height 100
click at [597, 348] on button "Next" at bounding box center [612, 328] width 98 height 40
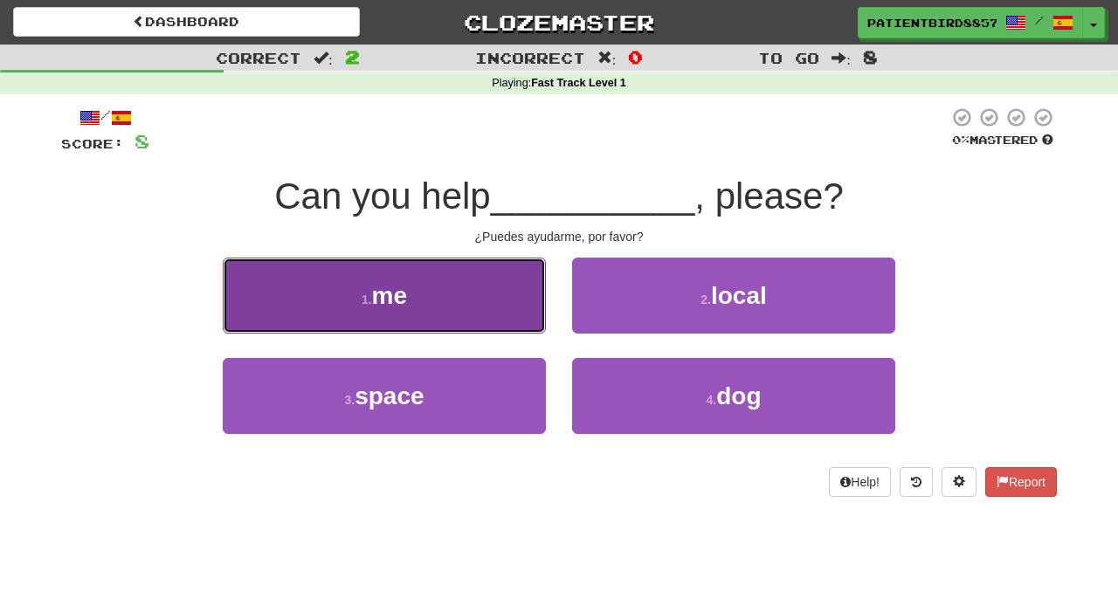
click at [418, 288] on button "1 . me" at bounding box center [384, 296] width 323 height 76
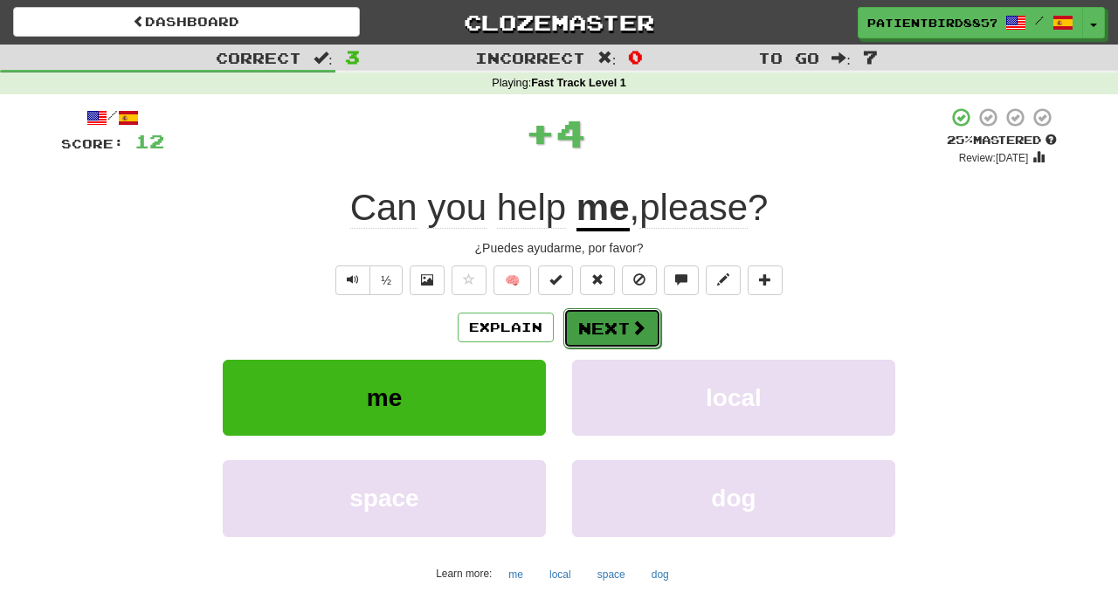
click at [586, 334] on button "Next" at bounding box center [612, 328] width 98 height 40
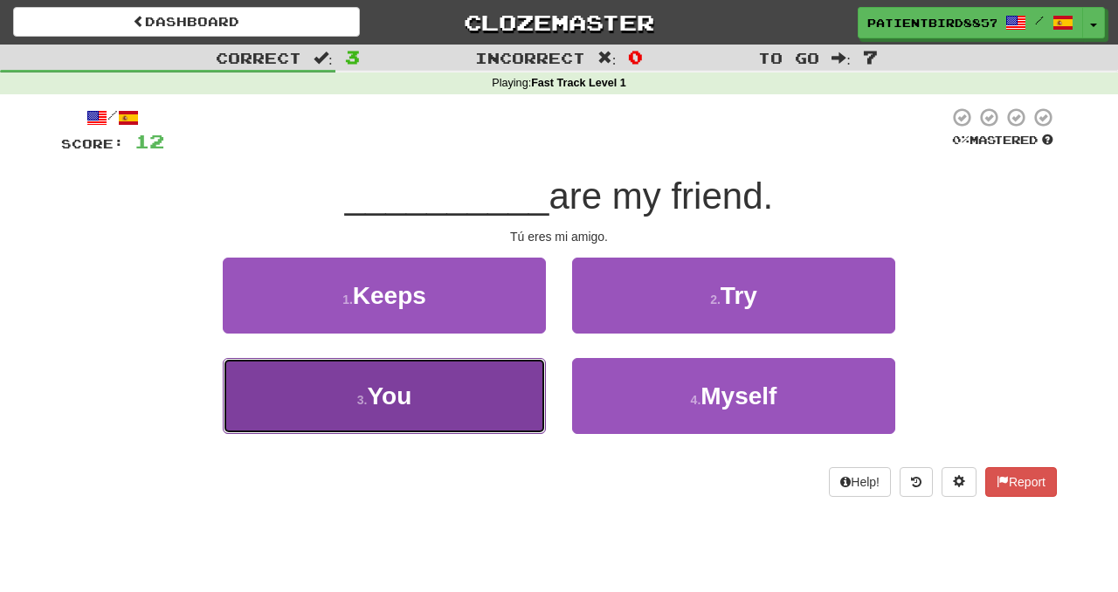
click at [407, 385] on span "You" at bounding box center [389, 396] width 45 height 27
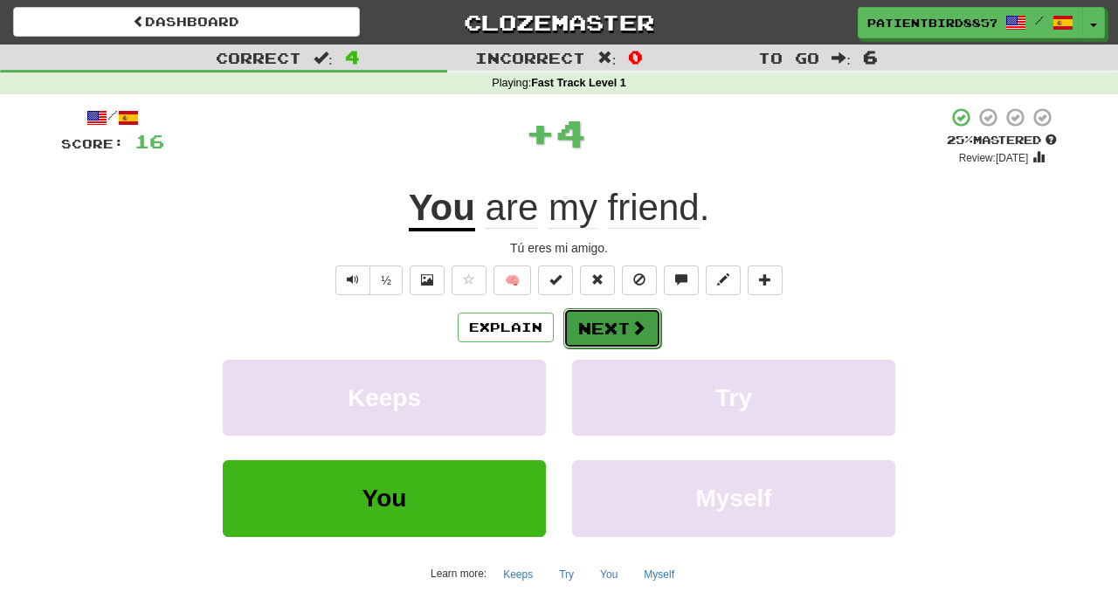
click at [633, 335] on span at bounding box center [639, 328] width 16 height 16
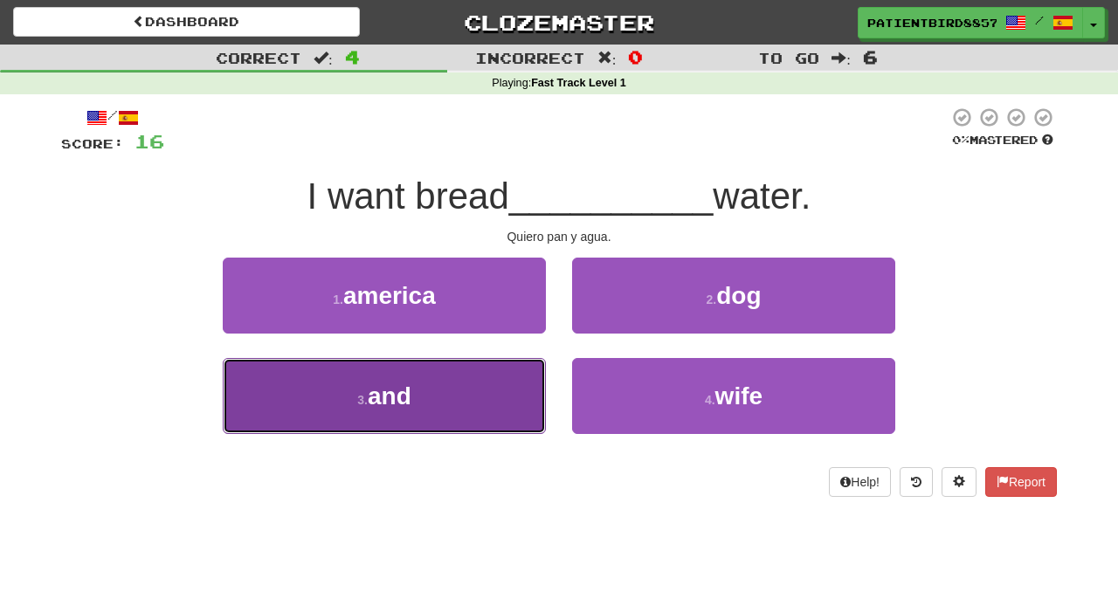
click at [445, 411] on button "3 . and" at bounding box center [384, 396] width 323 height 76
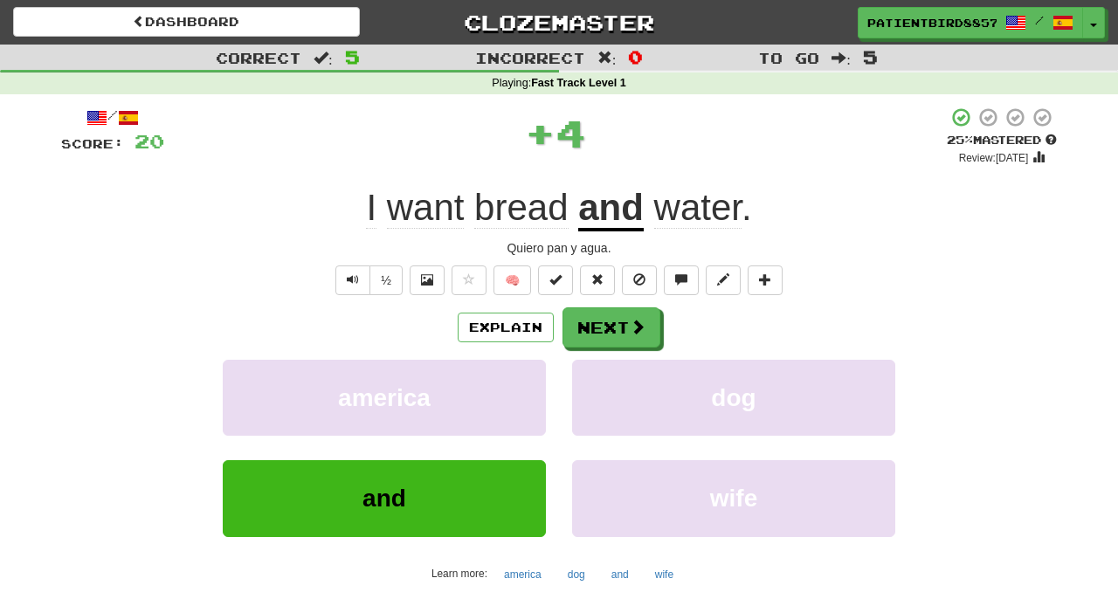
click at [605, 307] on div "/ Score: 20 + 4 25 % Mastered Review: 2025-09-19 I want bread and water . Quier…" at bounding box center [559, 366] width 996 height 519
click at [605, 328] on button "Next" at bounding box center [612, 328] width 98 height 40
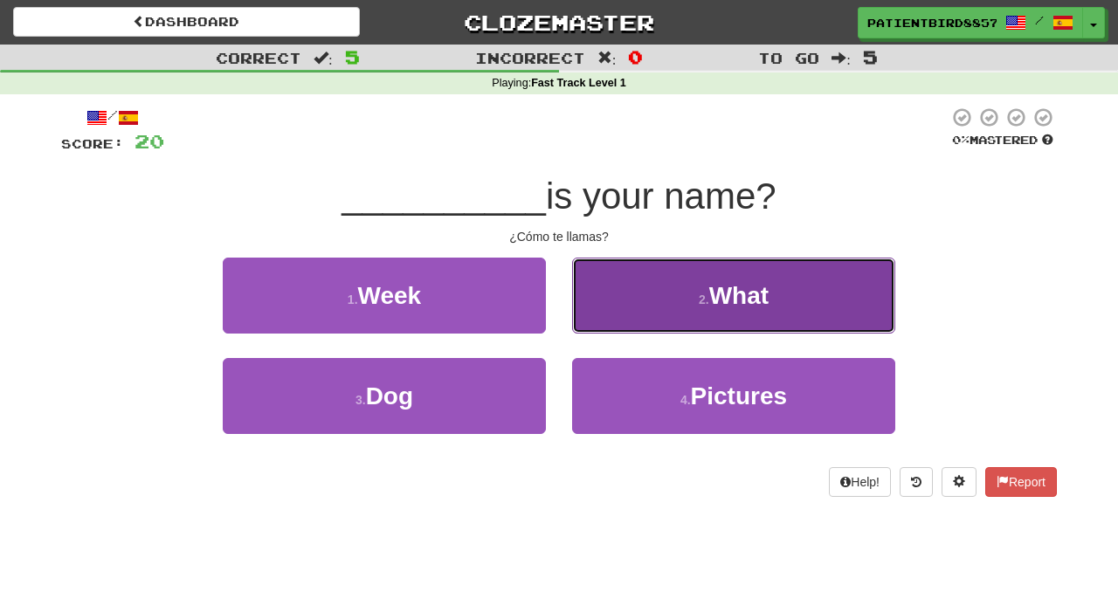
click at [616, 315] on button "2 . What" at bounding box center [733, 296] width 323 height 76
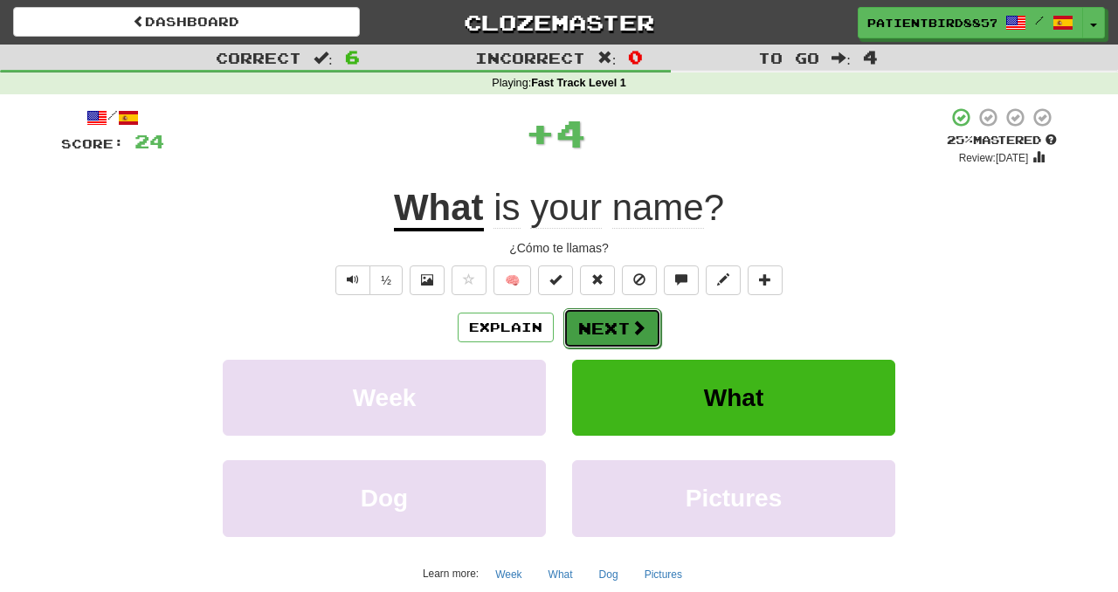
click at [573, 338] on button "Next" at bounding box center [612, 328] width 98 height 40
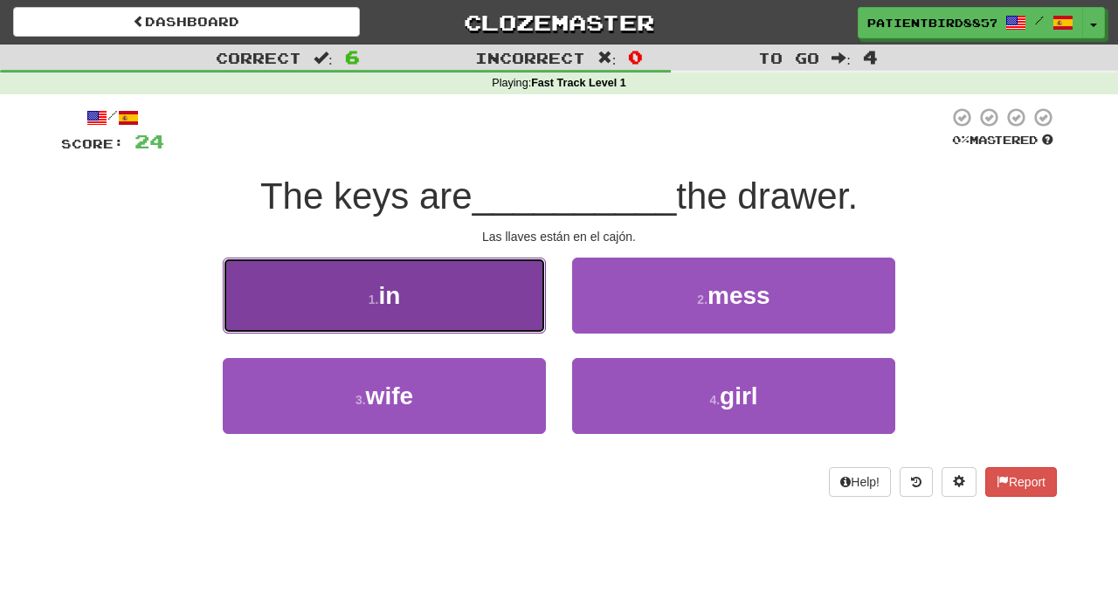
click at [459, 292] on button "1 . in" at bounding box center [384, 296] width 323 height 76
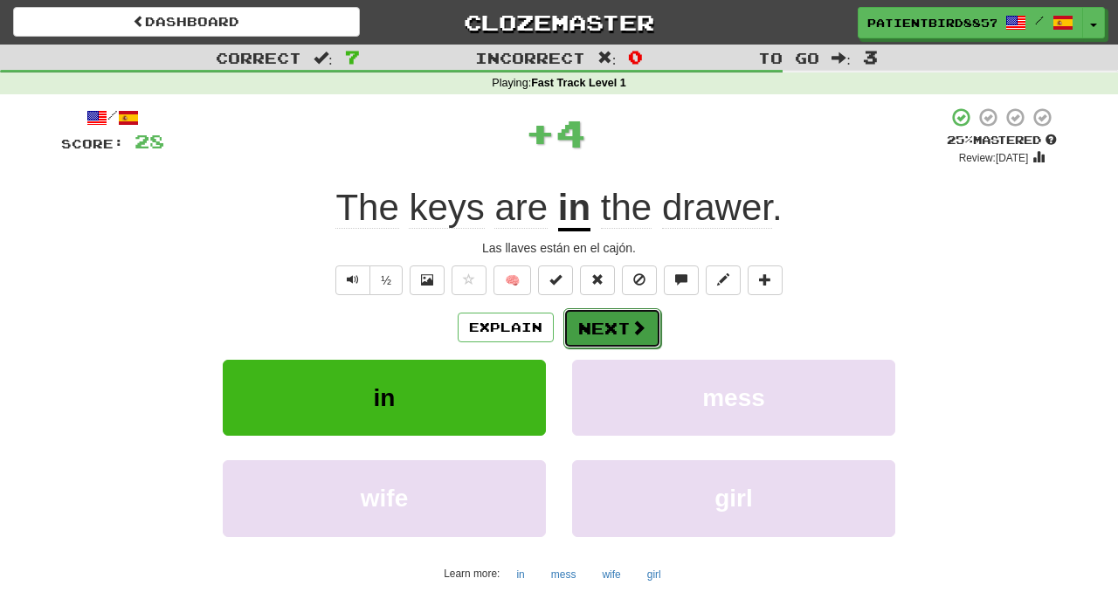
click at [593, 334] on button "Next" at bounding box center [612, 328] width 98 height 40
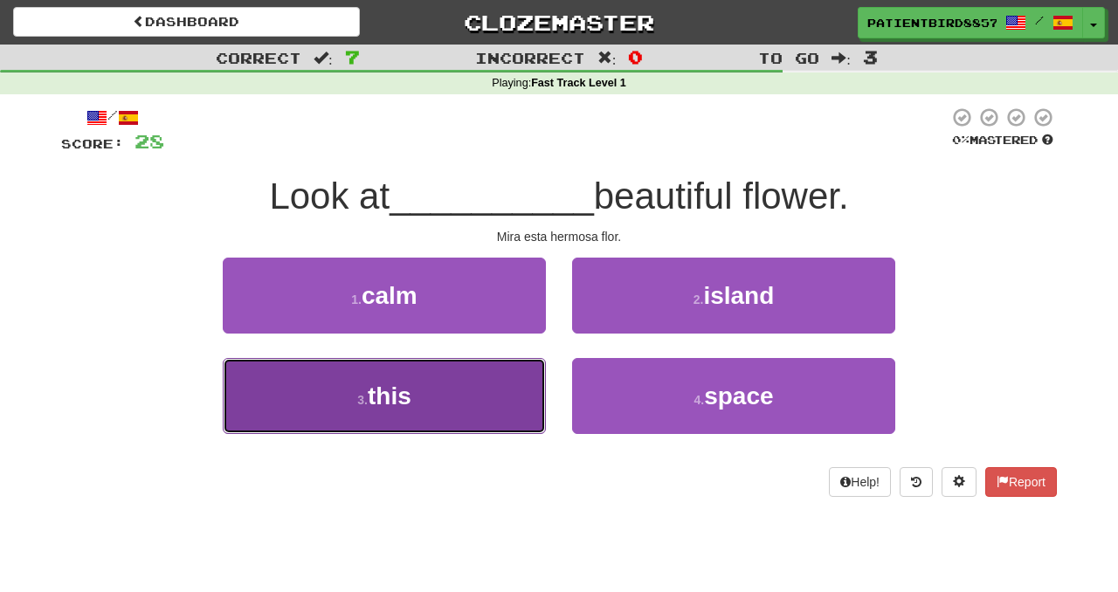
click at [411, 380] on button "3 . this" at bounding box center [384, 396] width 323 height 76
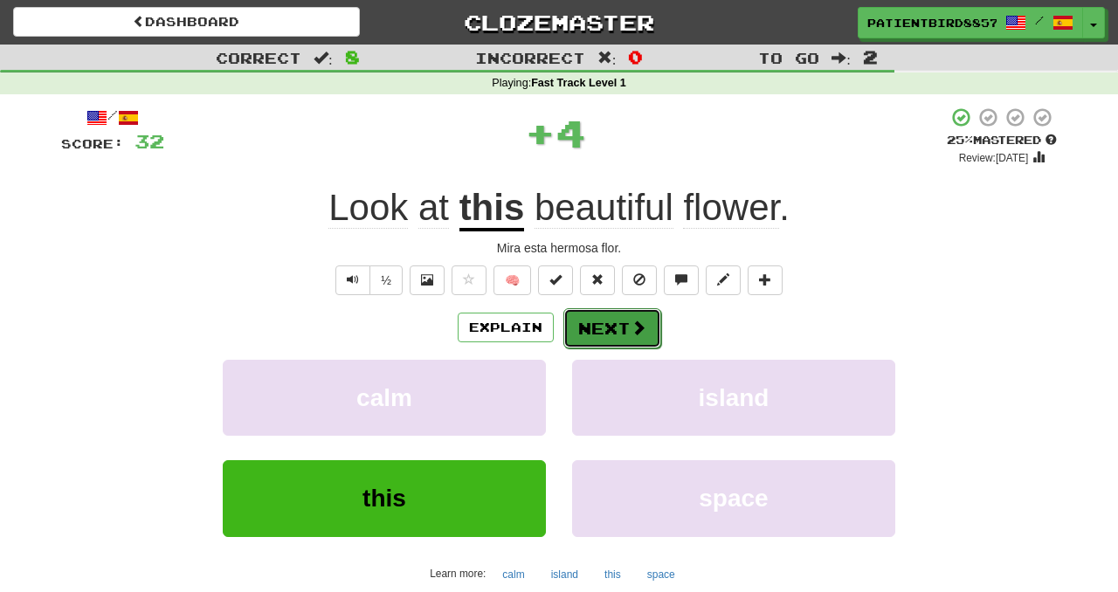
click at [613, 323] on button "Next" at bounding box center [612, 328] width 98 height 40
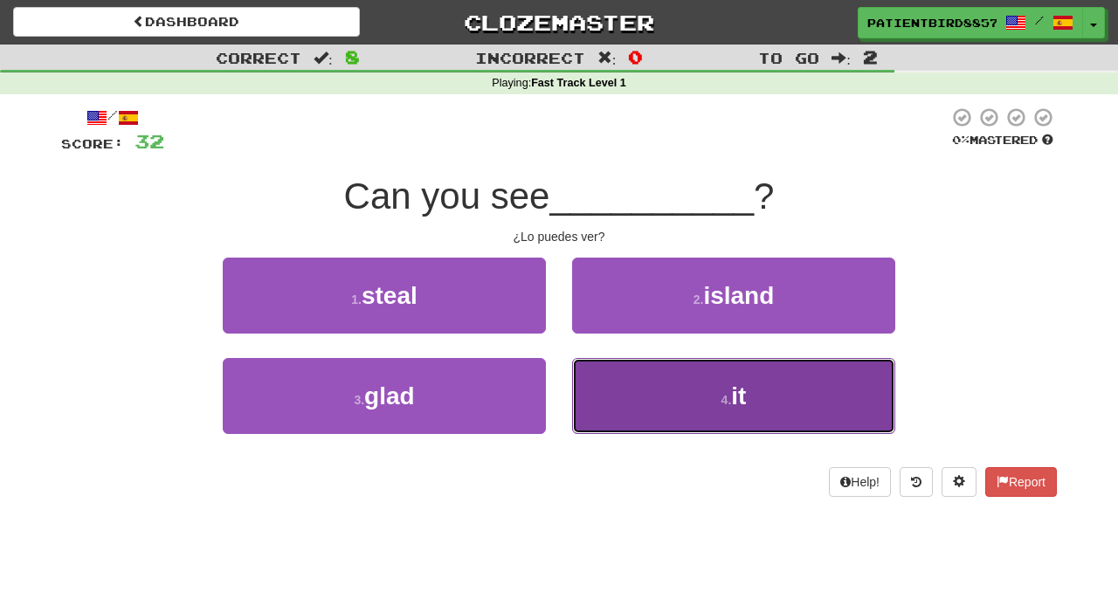
click at [674, 421] on button "4 . it" at bounding box center [733, 396] width 323 height 76
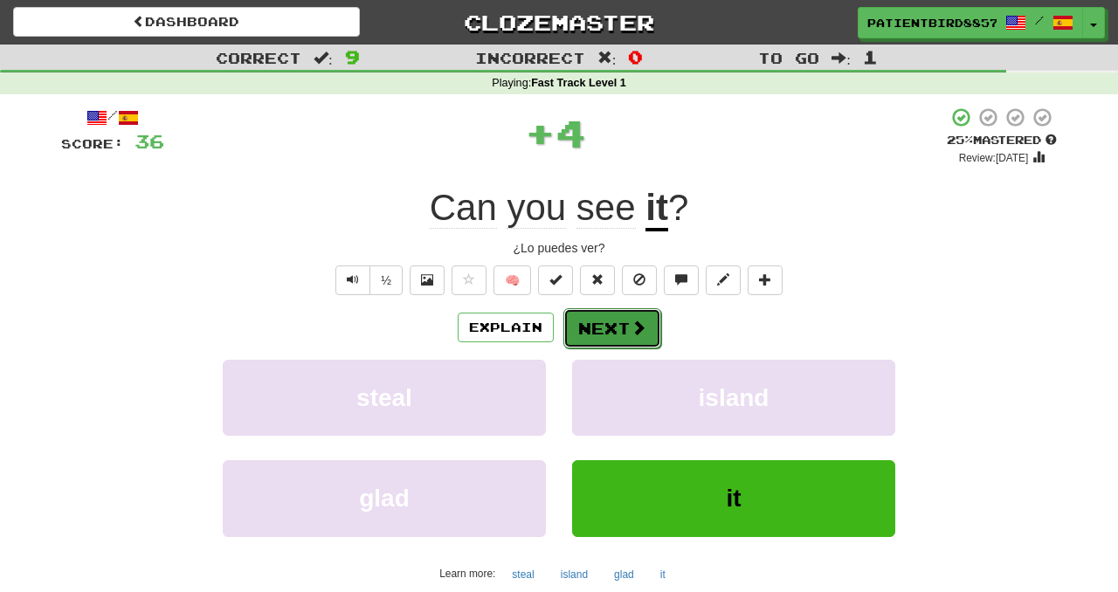
click at [613, 327] on button "Next" at bounding box center [612, 328] width 98 height 40
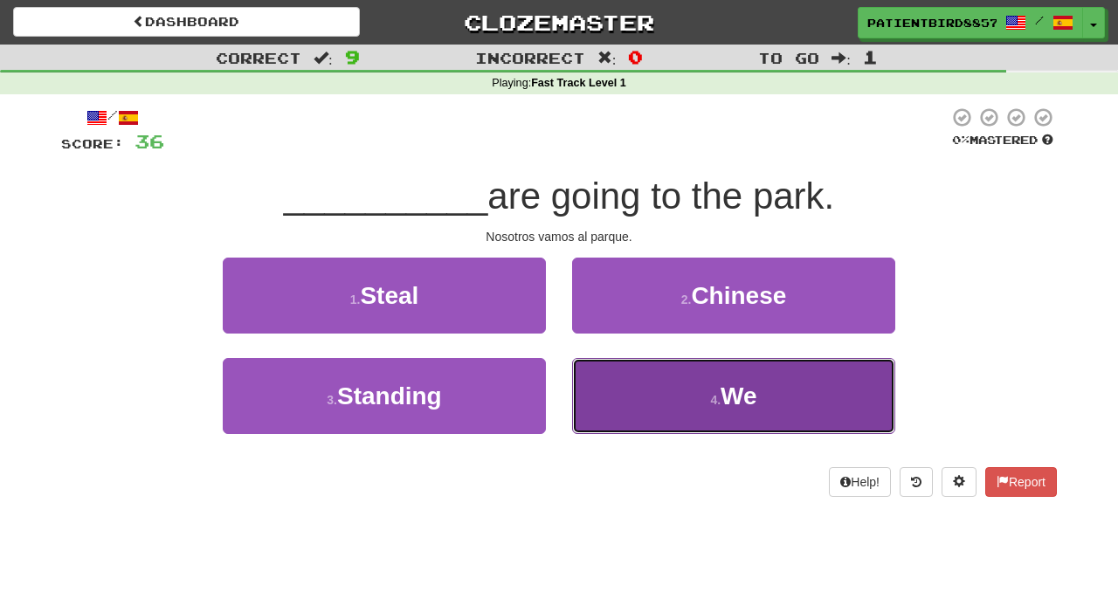
click at [656, 403] on button "4 . We" at bounding box center [733, 396] width 323 height 76
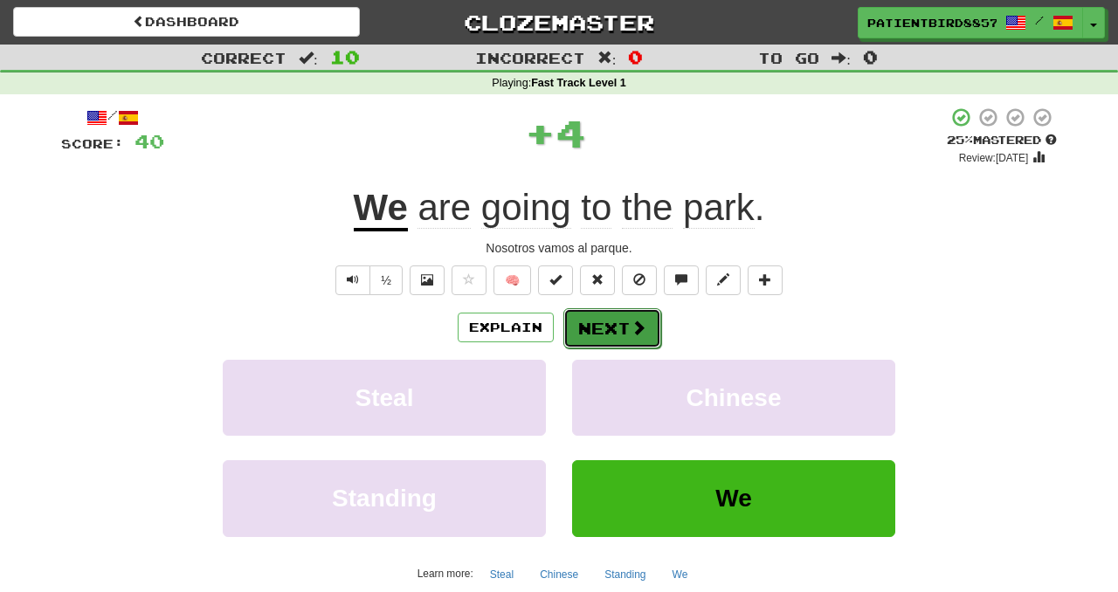
click at [609, 342] on button "Next" at bounding box center [612, 328] width 98 height 40
